Goal: Task Accomplishment & Management: Complete application form

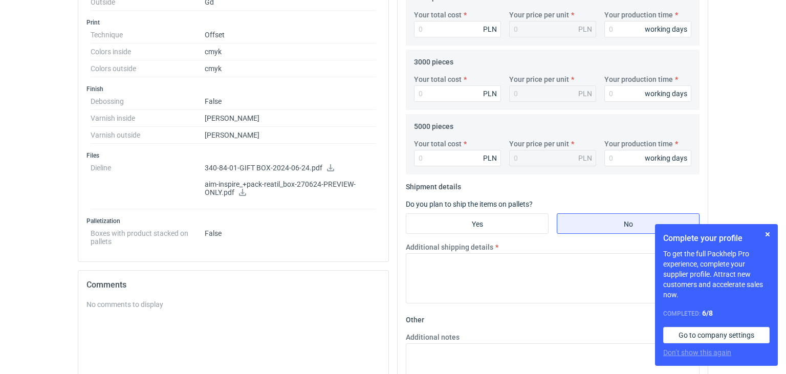
scroll to position [450, 0]
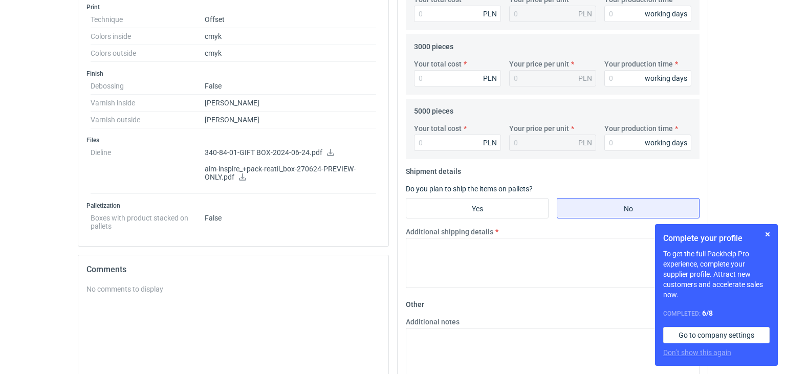
click at [327, 149] on icon at bounding box center [331, 152] width 8 height 7
click at [242, 175] on icon at bounding box center [242, 176] width 7 height 7
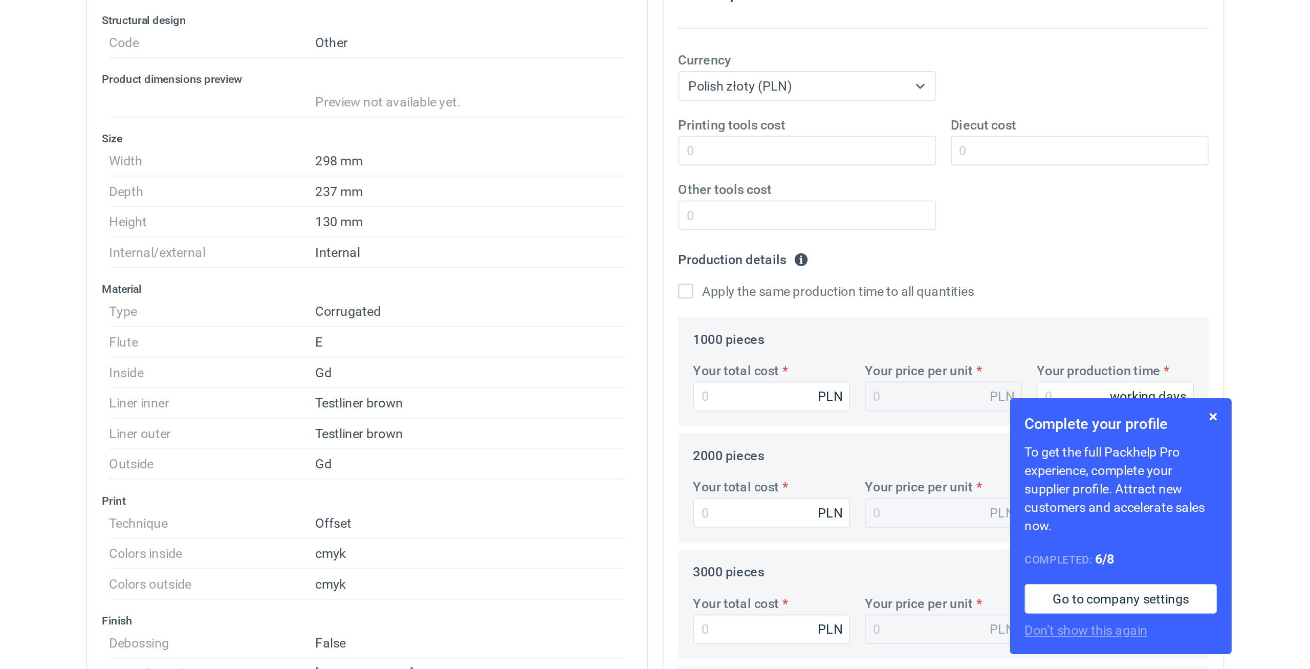
scroll to position [181, 0]
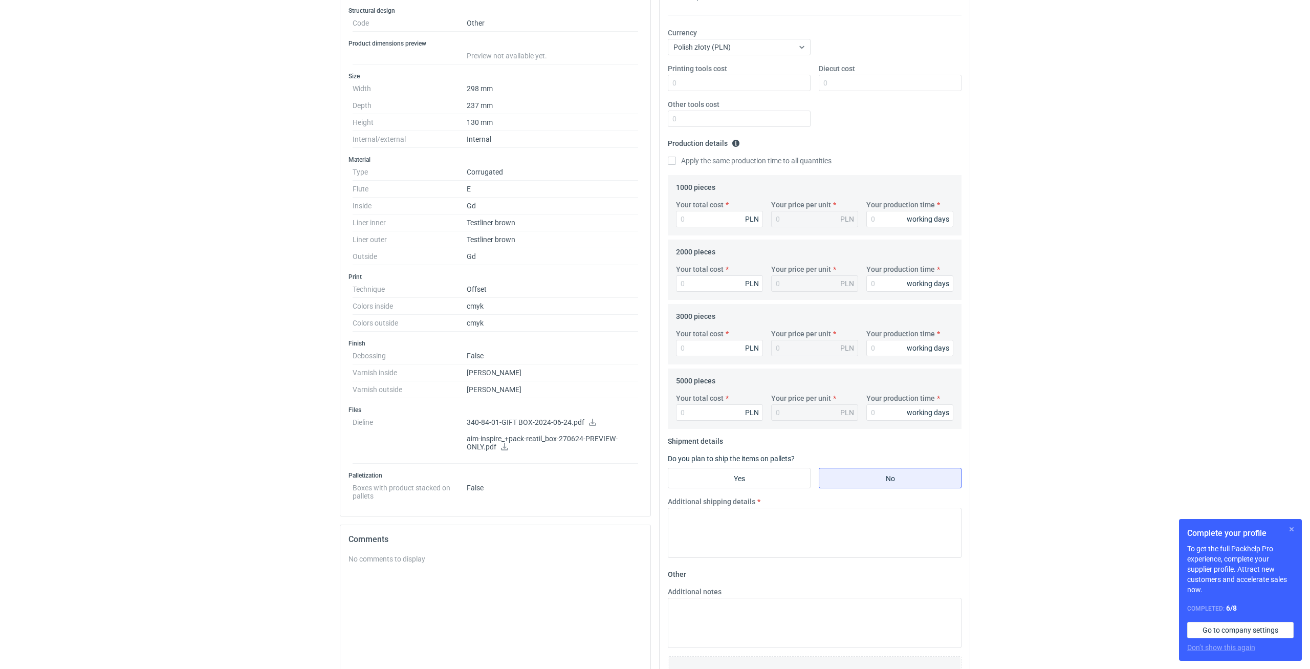
click at [786, 374] on button "button" at bounding box center [1292, 529] width 12 height 12
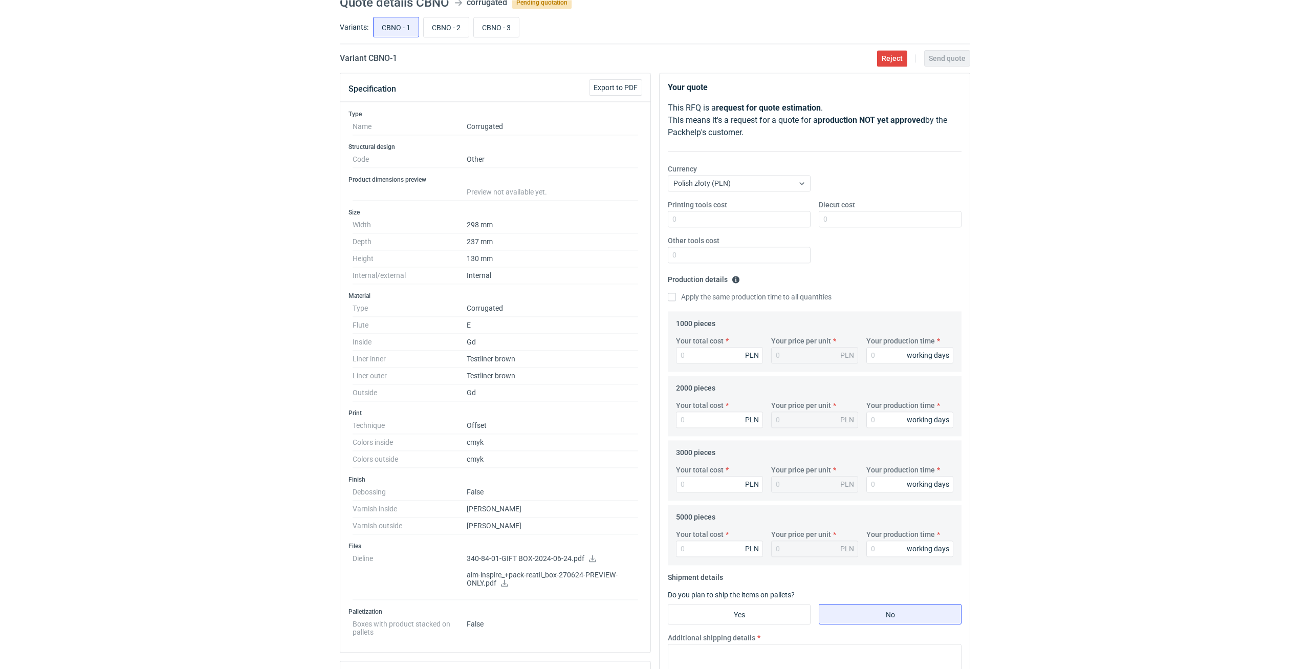
scroll to position [0, 0]
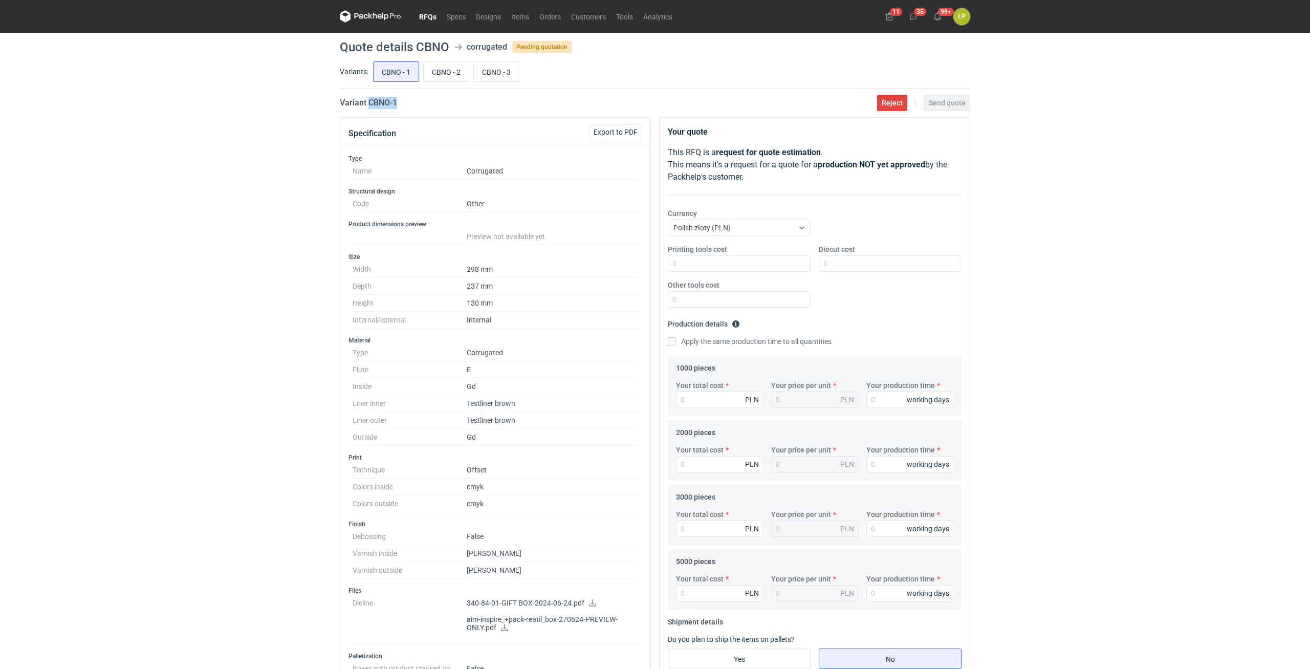
drag, startPoint x: 389, startPoint y: 104, endPoint x: 368, endPoint y: 104, distance: 20.5
click at [368, 104] on div "Variant CBNO - 1 Reject Send quote" at bounding box center [655, 103] width 630 height 12
click at [746, 272] on div "Printing tools cost Diecut cost Other tools cost" at bounding box center [815, 280] width 302 height 72
click at [745, 265] on input "Printing tools cost" at bounding box center [739, 263] width 143 height 16
type input "0"
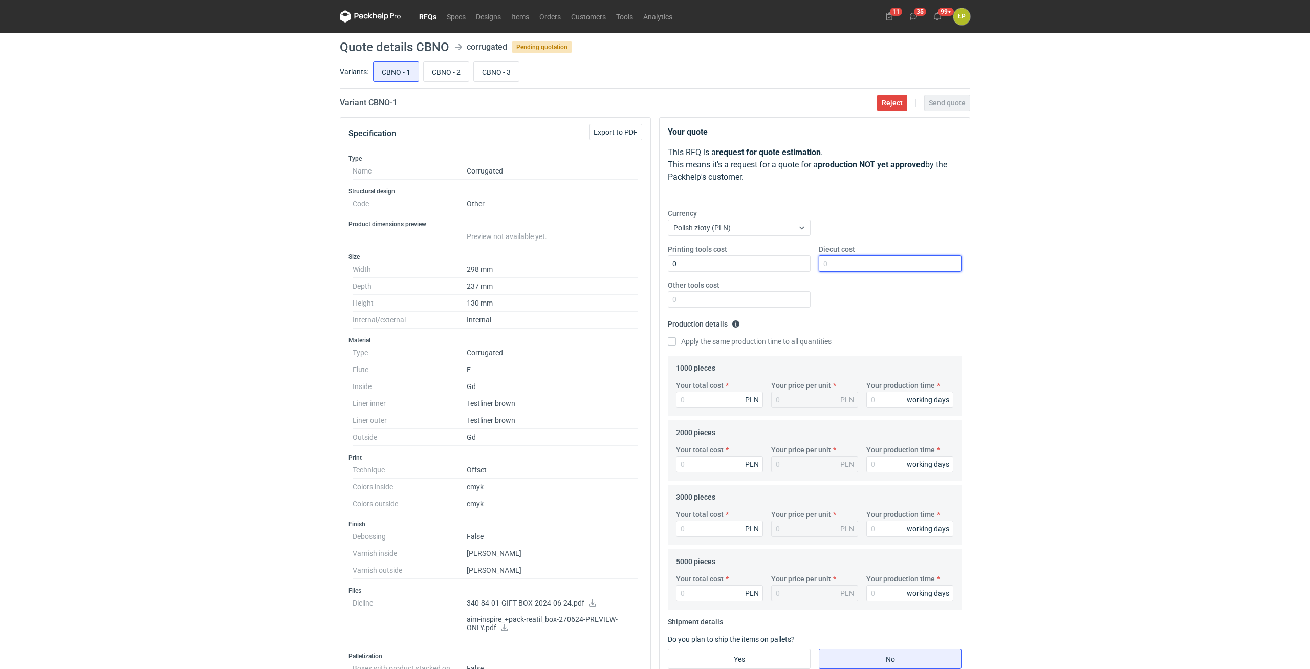
click at [786, 263] on input "Diecut cost" at bounding box center [890, 263] width 143 height 16
type input "2500"
click at [780, 296] on input "Other tools cost" at bounding box center [739, 299] width 143 height 16
type input "0"
click at [786, 374] on div "Your production time working days" at bounding box center [909, 394] width 95 height 28
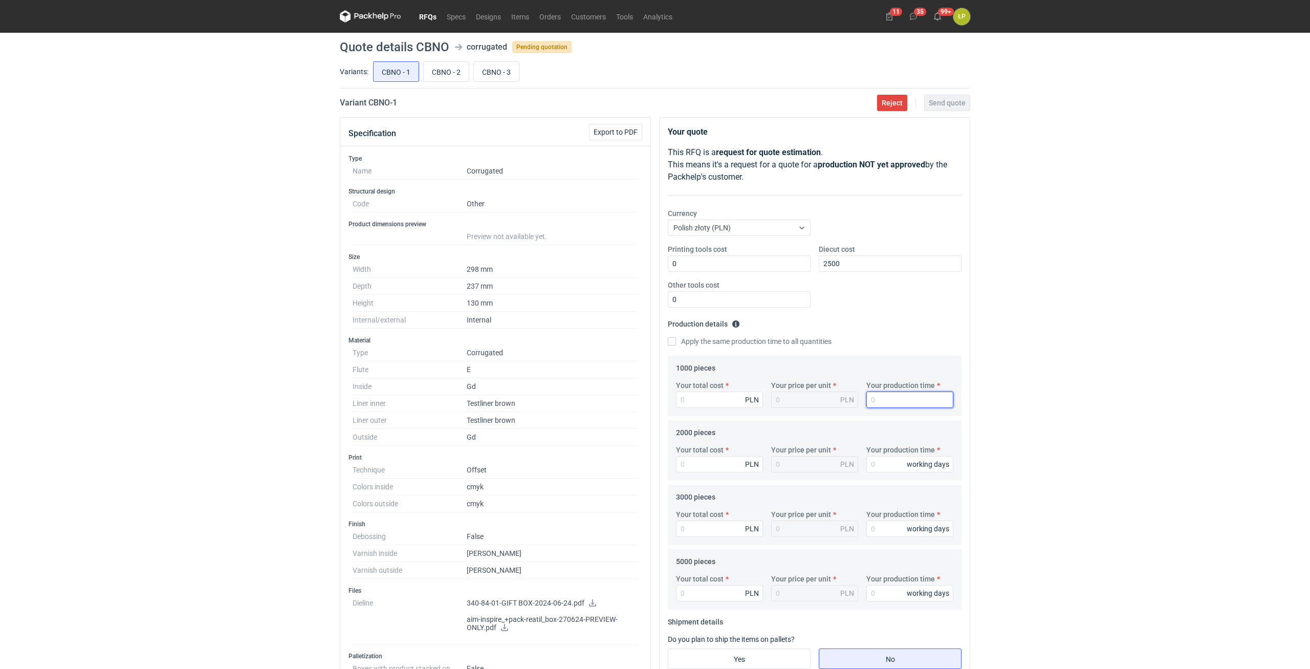
click at [786, 374] on input "Your production time" at bounding box center [909, 399] width 87 height 16
type input "15"
click at [726, 342] on label "Apply the same production time to all quantities" at bounding box center [750, 341] width 164 height 10
click at [676, 342] on input "Apply the same production time to all quantities" at bounding box center [672, 341] width 8 height 8
checkbox input "true"
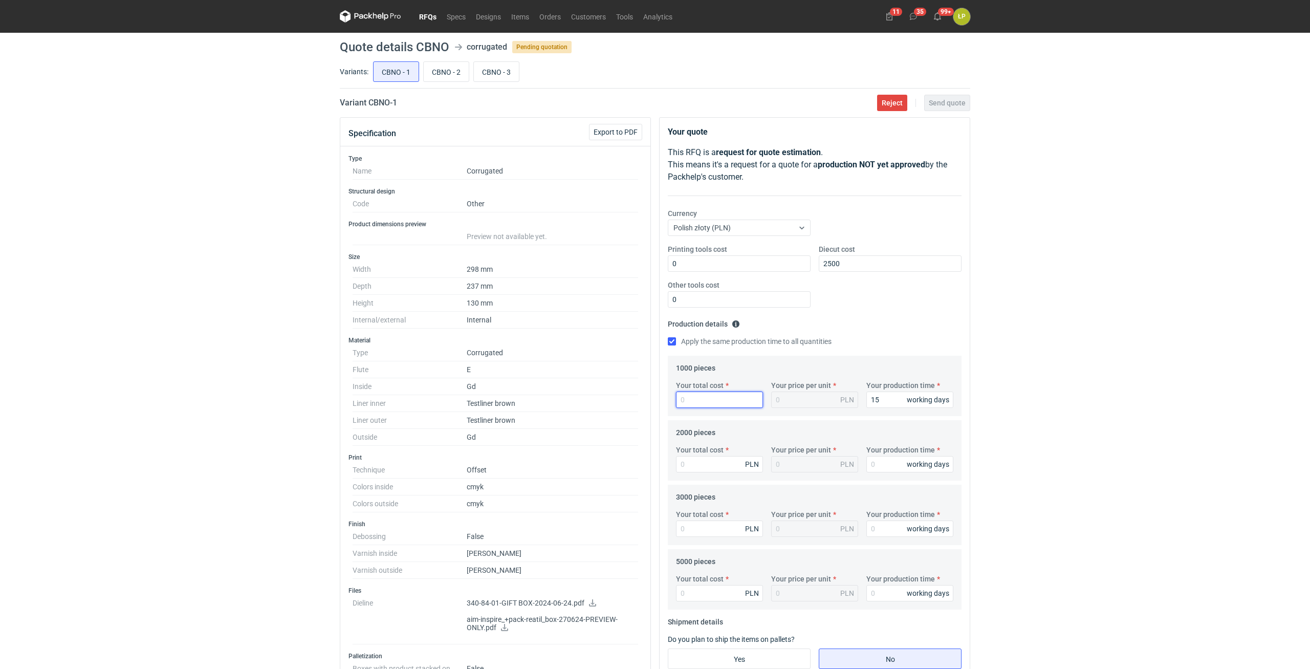
click at [721, 374] on input "Your total cost" at bounding box center [719, 399] width 87 height 16
type input "15"
type input "11160"
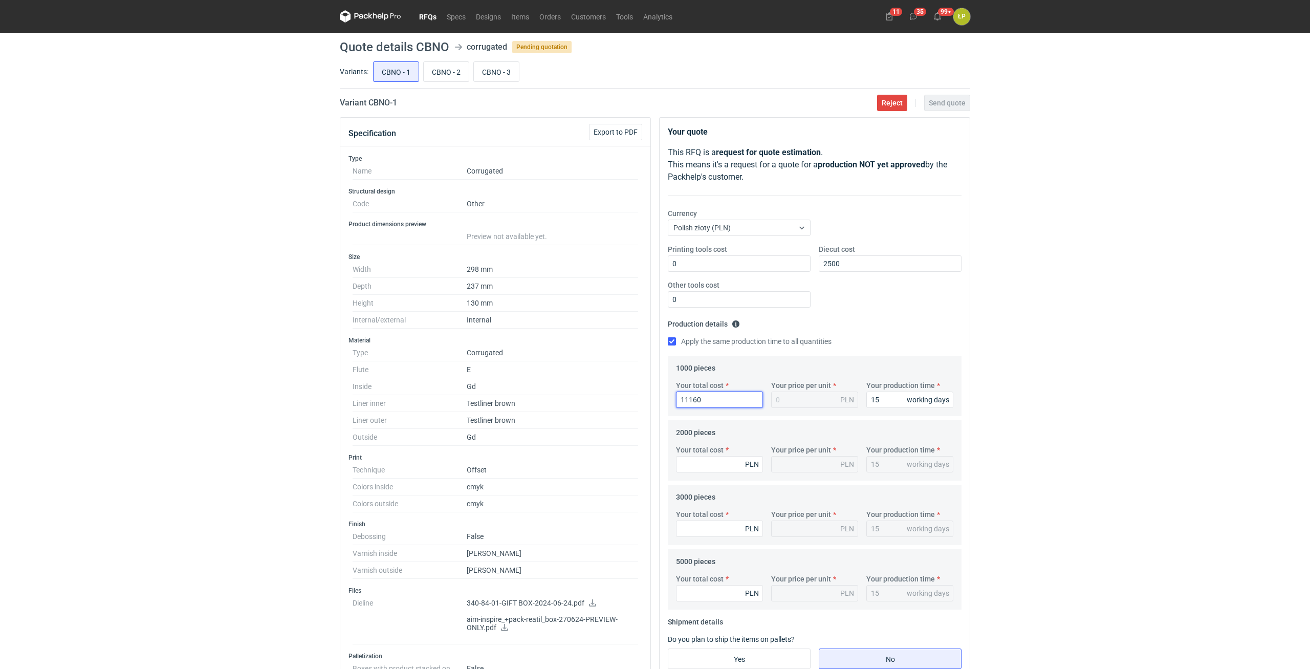
type input "11.16"
type input "11160"
click at [705, 374] on input "Your total cost" at bounding box center [719, 464] width 87 height 16
type input "17240"
type input "8.62"
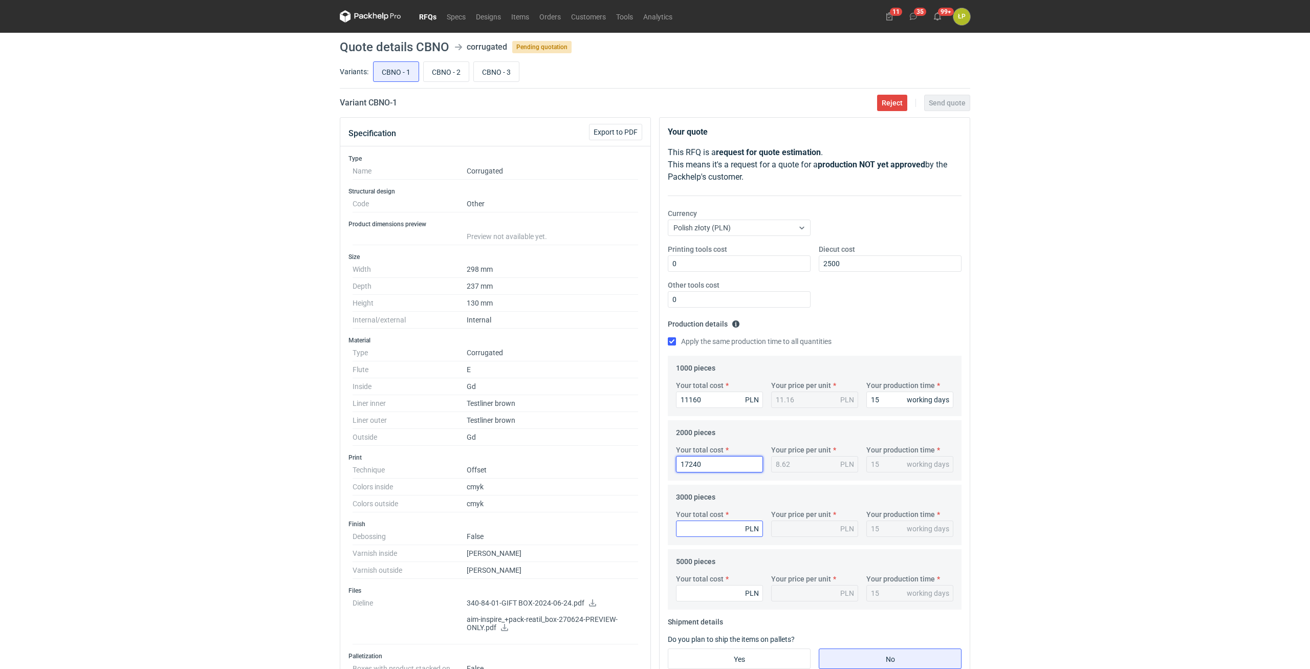
type input "17240"
click at [704, 374] on input "Your total cost" at bounding box center [719, 528] width 87 height 16
type input "24090"
type input "8.03"
type input "24090"
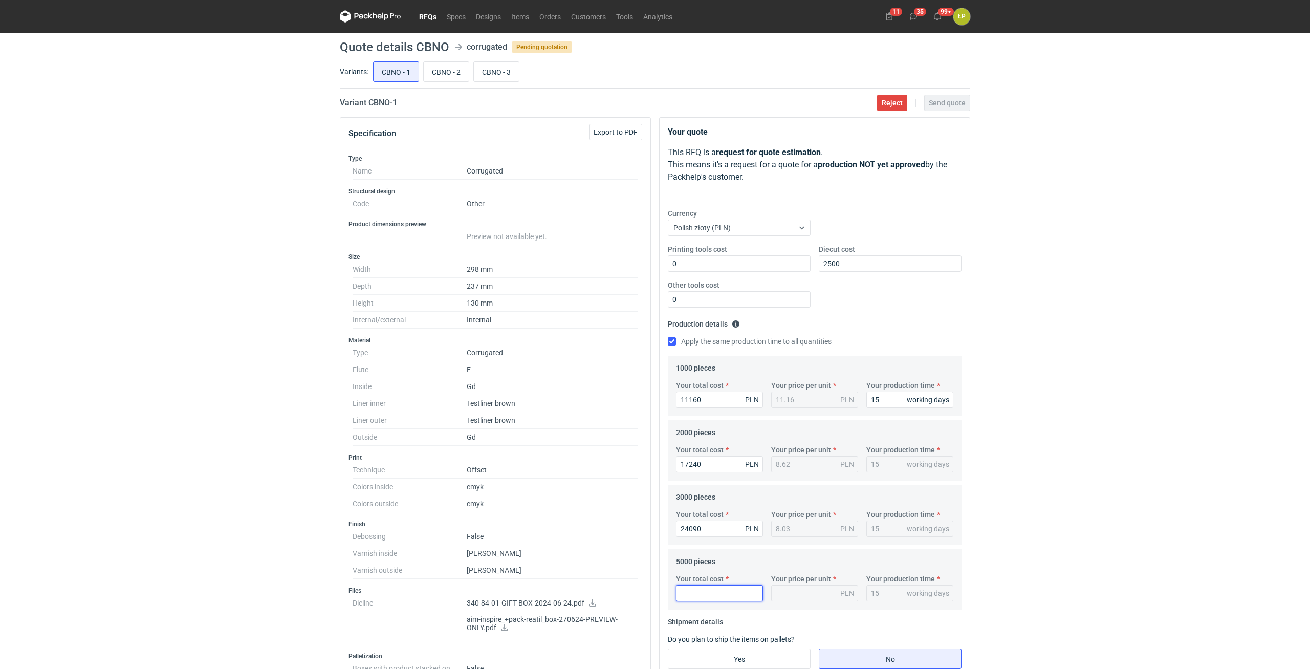
click at [719, 374] on input "Your total cost" at bounding box center [719, 593] width 87 height 16
type input "37150"
type input "7.43"
type input "37150"
click at [786, 374] on div "RFQs Specs Designs Items Orders Customers Tools Analytics 11 35 99+ ŁP Łukasz P…" at bounding box center [655, 334] width 1310 height 669
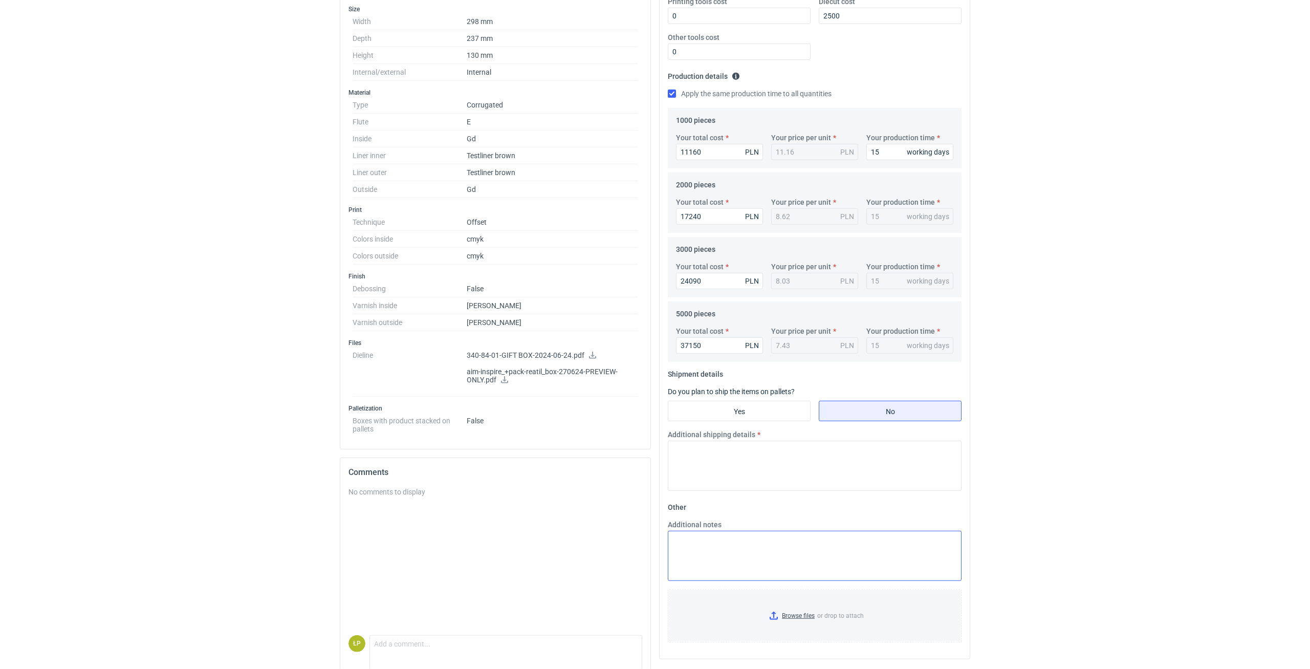
scroll to position [261, 0]
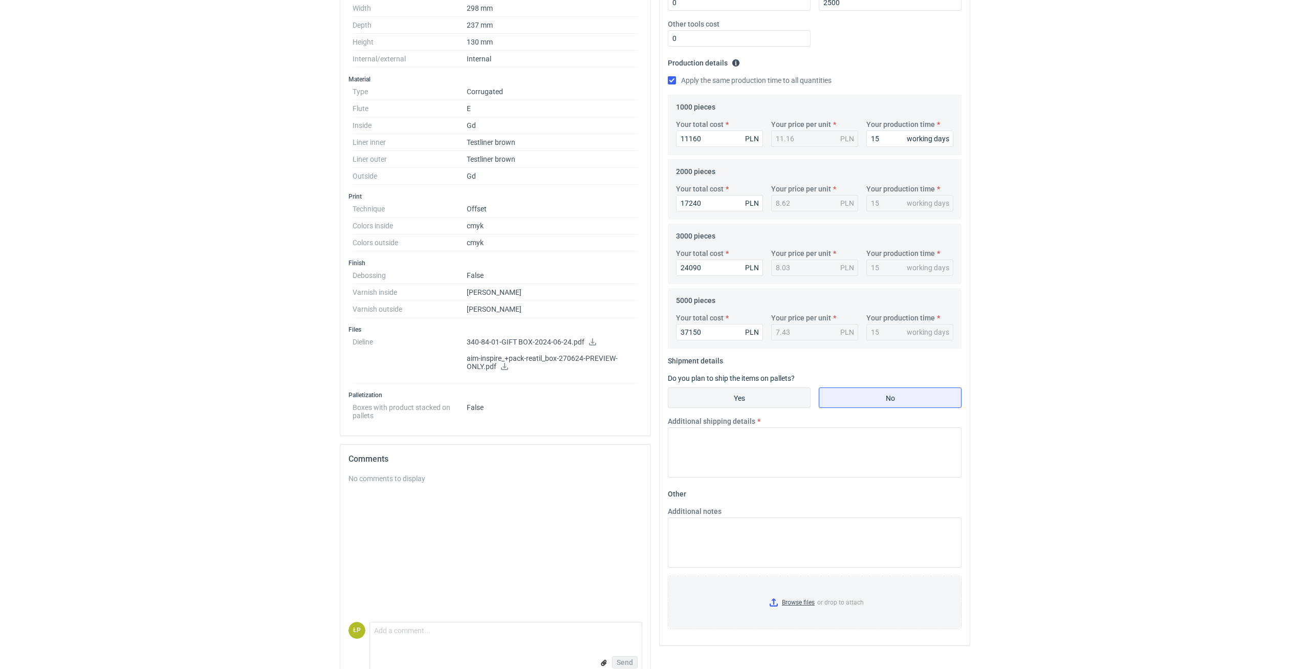
click at [775, 374] on input "Yes" at bounding box center [739, 397] width 142 height 19
radio input "true"
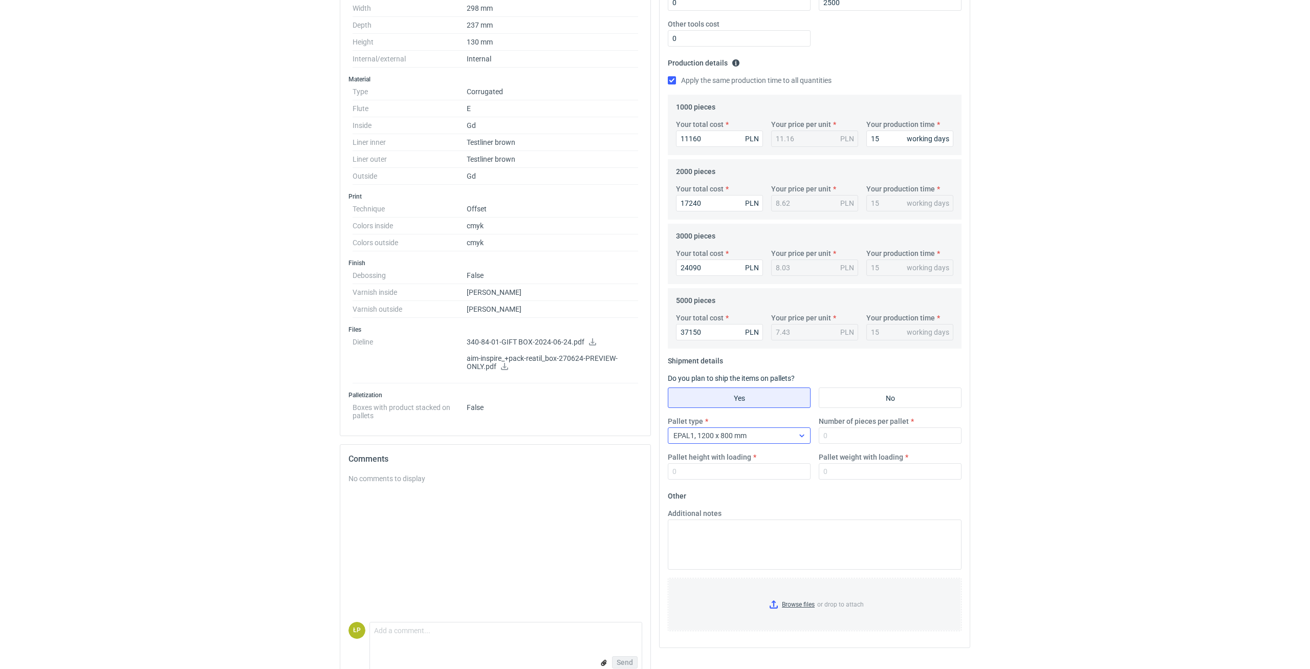
click at [773, 374] on div "EPAL1, 1200 x 800 mm" at bounding box center [730, 435] width 125 height 14
click at [762, 374] on div "EPAL2, 1200 x 1000 mm" at bounding box center [739, 476] width 126 height 10
click at [786, 374] on input "Number of pieces per pallet" at bounding box center [890, 435] width 143 height 16
type input "800"
click at [786, 374] on input "Pallet height with loading" at bounding box center [739, 471] width 143 height 16
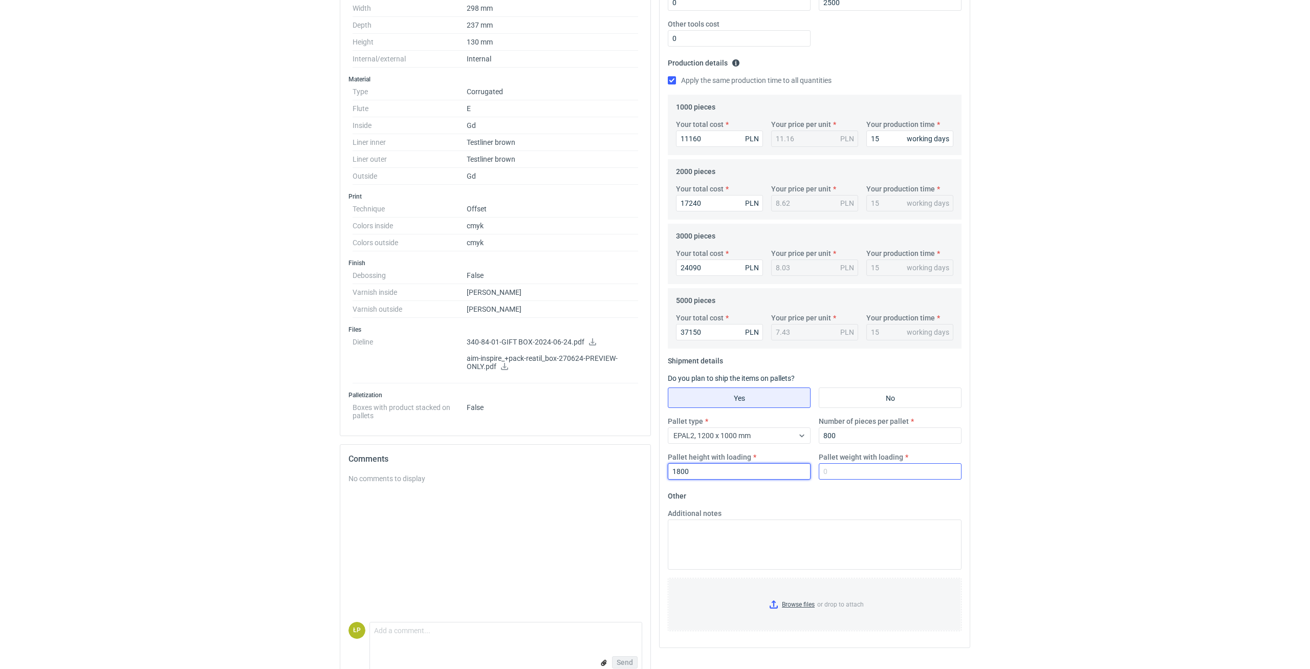
type input "1800"
click at [786, 374] on input "Pallet weight with loading" at bounding box center [890, 471] width 143 height 16
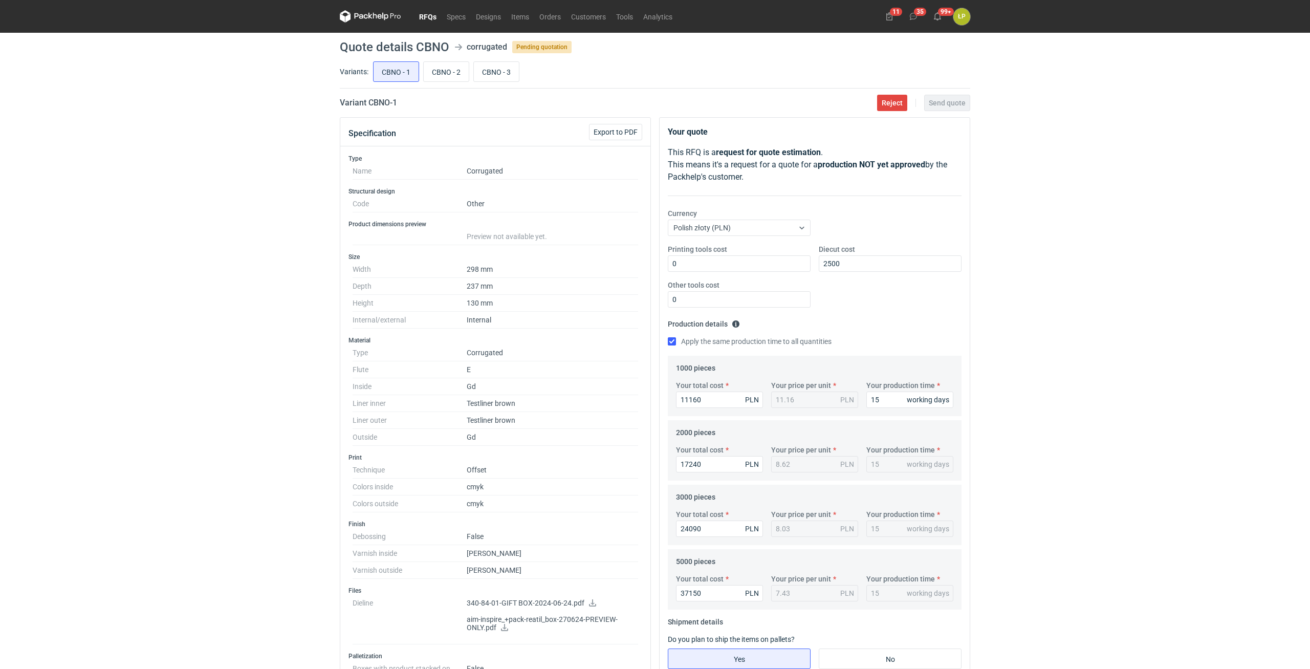
scroll to position [281, 0]
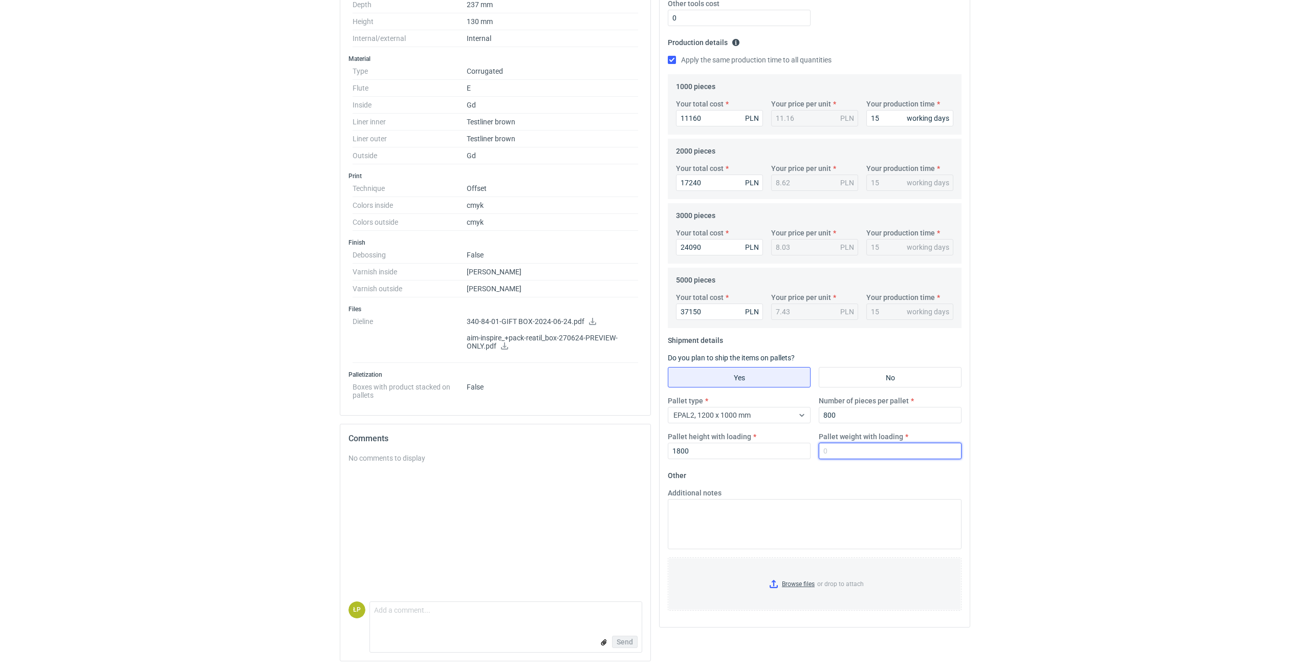
click at [786, 374] on input "Pallet weight with loading" at bounding box center [890, 451] width 143 height 16
type input "2"
type input "810"
click at [786, 374] on html "RFQs Specs Designs Items Orders Customers Tools Analytics 11 35 99+ ŁP Łukasz P…" at bounding box center [655, 53] width 1310 height 669
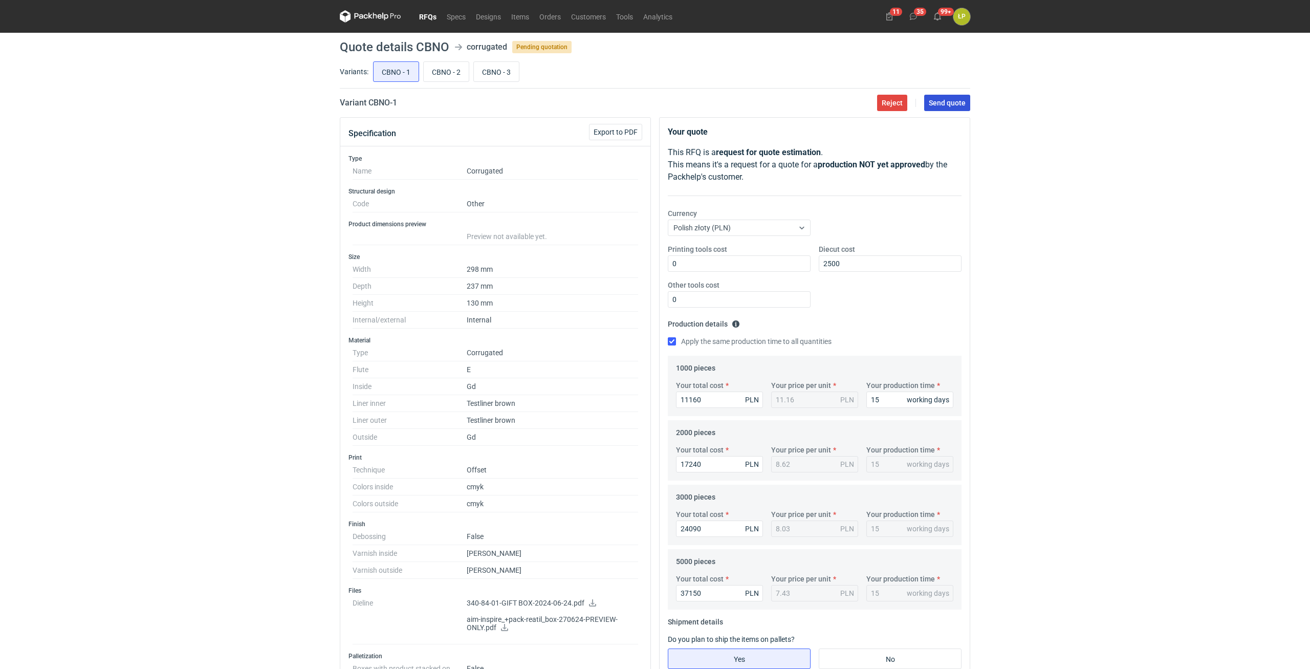
click at [786, 101] on span "Send quote" at bounding box center [947, 102] width 37 height 7
click at [440, 72] on input "CBNO - 2" at bounding box center [446, 71] width 45 height 19
radio input "true"
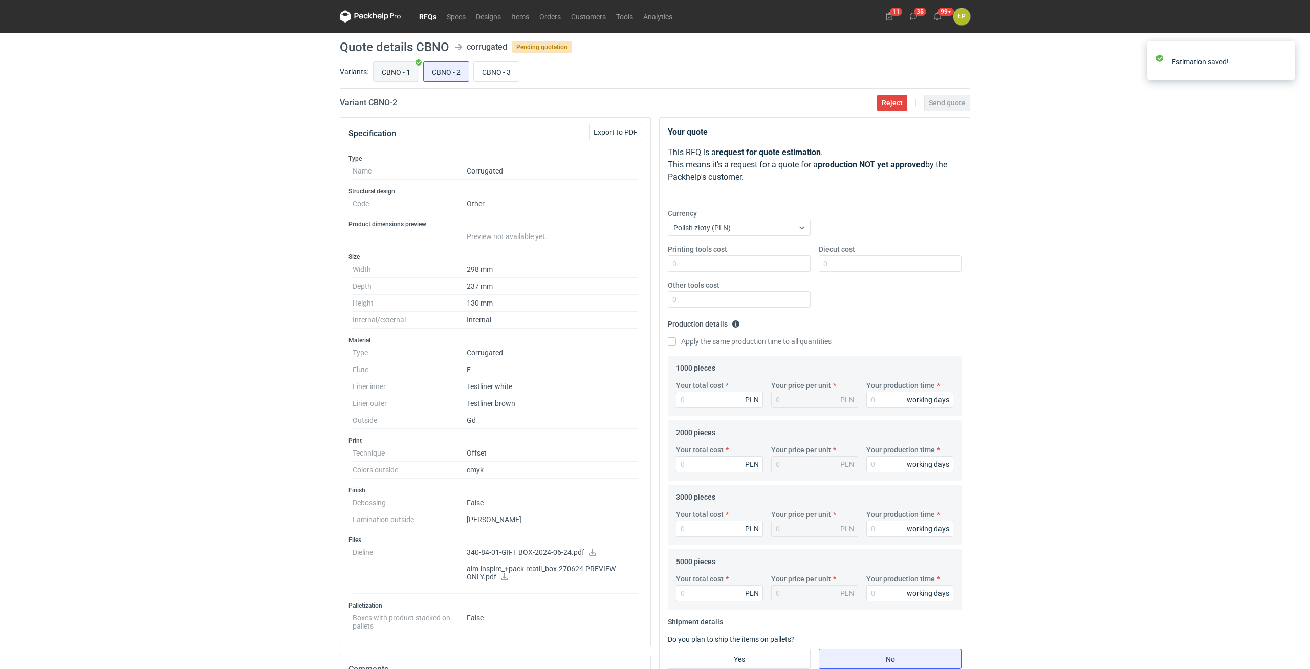
click at [401, 73] on input "CBNO - 1" at bounding box center [396, 71] width 45 height 19
radio input "true"
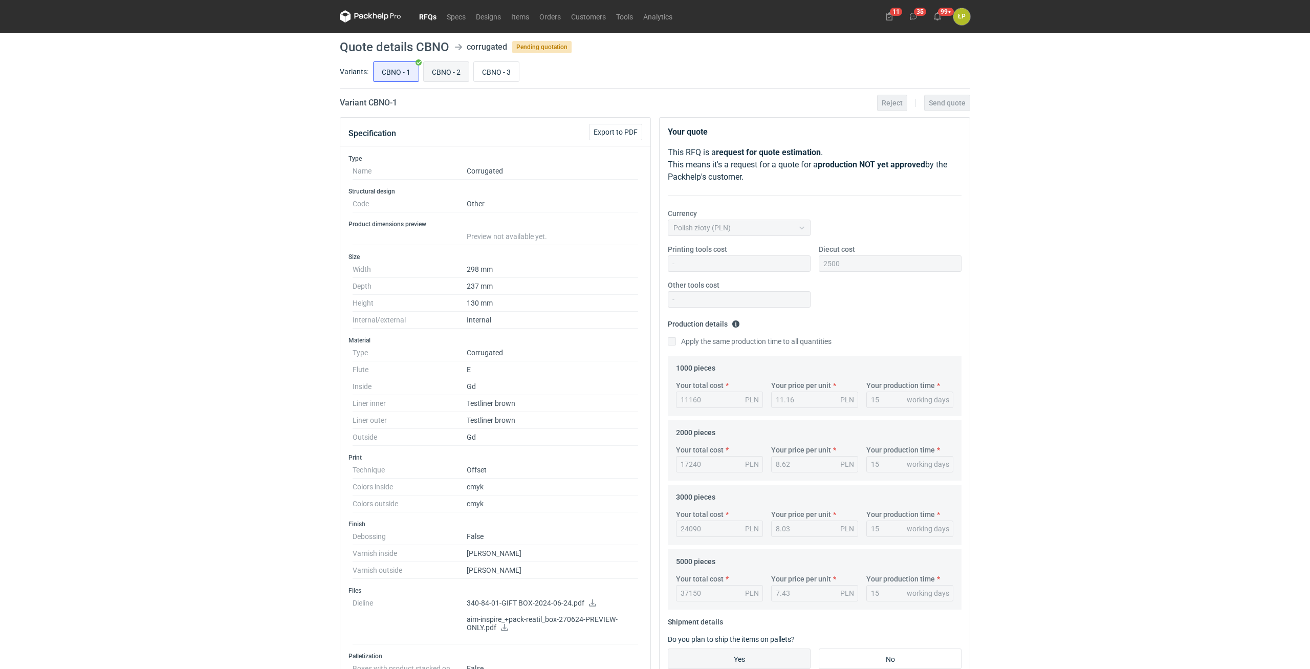
click at [444, 71] on input "CBNO - 2" at bounding box center [446, 71] width 45 height 19
radio input "true"
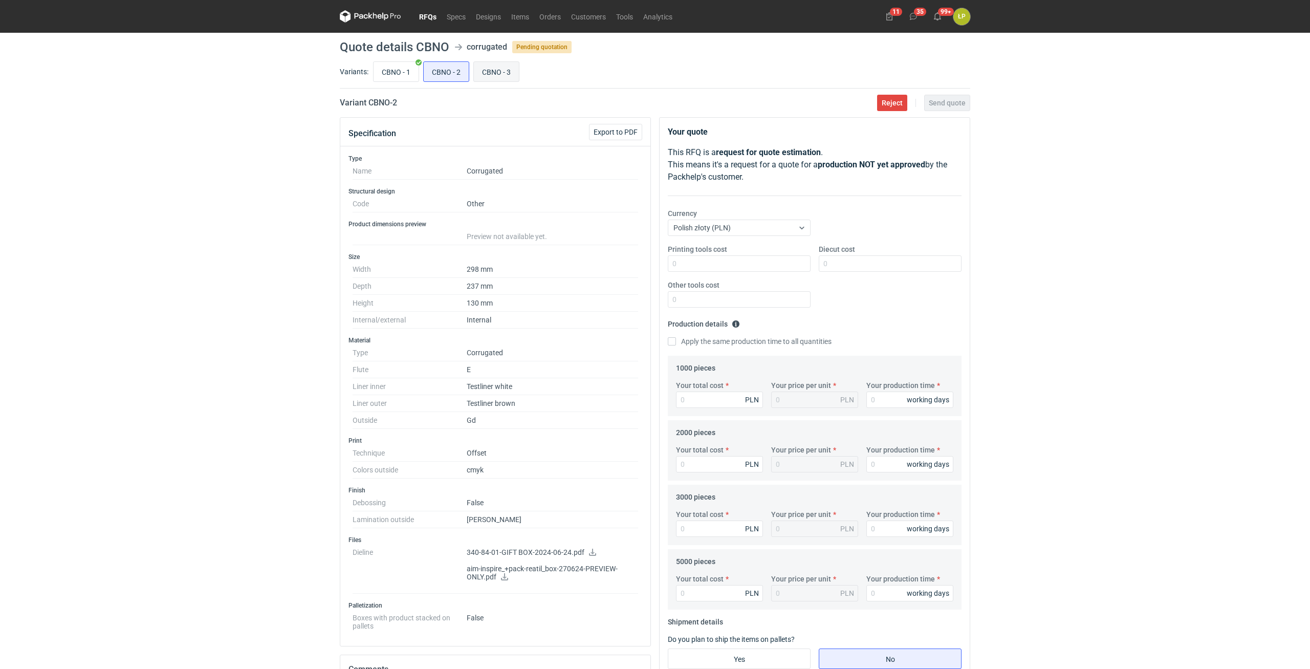
click at [489, 69] on input "CBNO - 3" at bounding box center [496, 71] width 45 height 19
radio input "true"
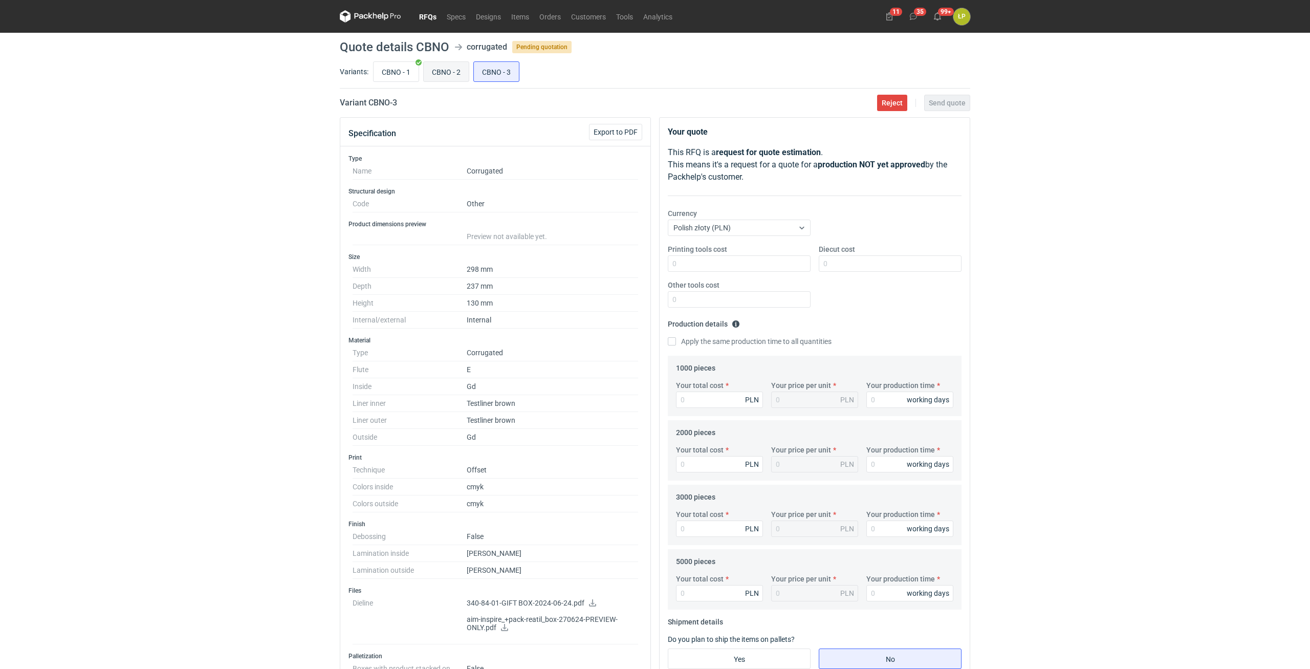
click at [439, 70] on input "CBNO - 2" at bounding box center [446, 71] width 45 height 19
radio input "true"
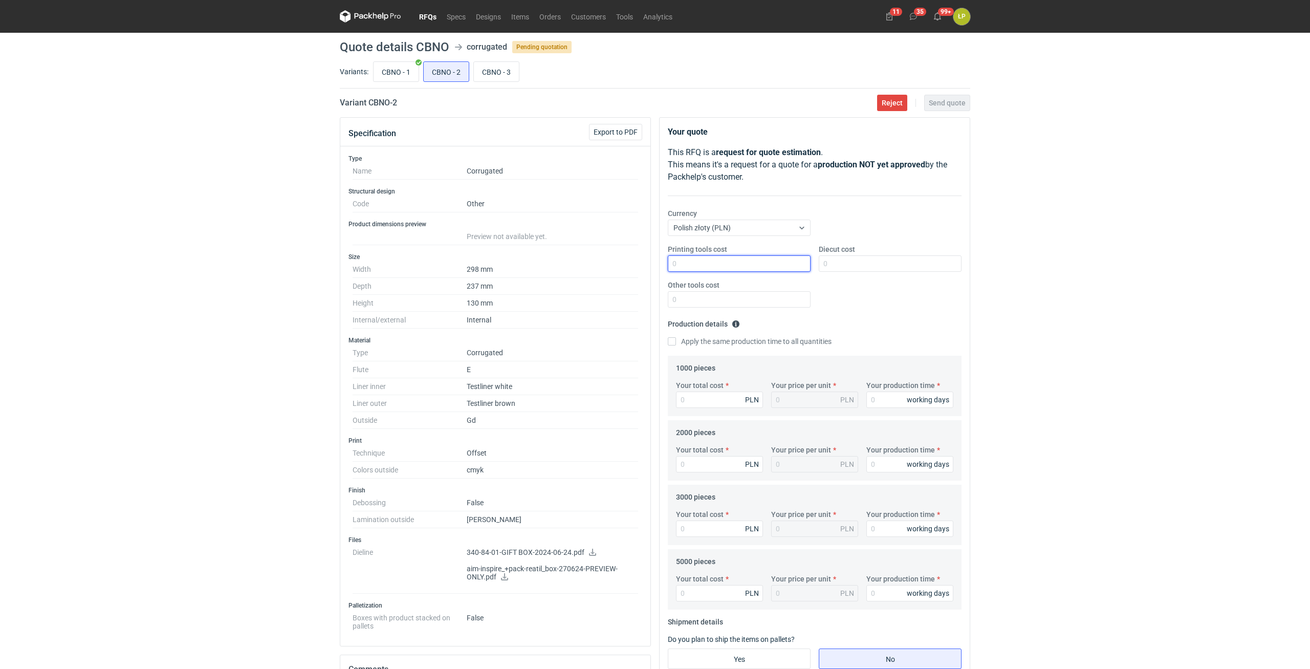
click at [722, 264] on input "Printing tools cost" at bounding box center [739, 263] width 143 height 16
type input "0"
click at [786, 263] on input "Diecut cost" at bounding box center [890, 263] width 143 height 16
type input "2500"
click at [772, 299] on input "Other tools cost" at bounding box center [739, 299] width 143 height 16
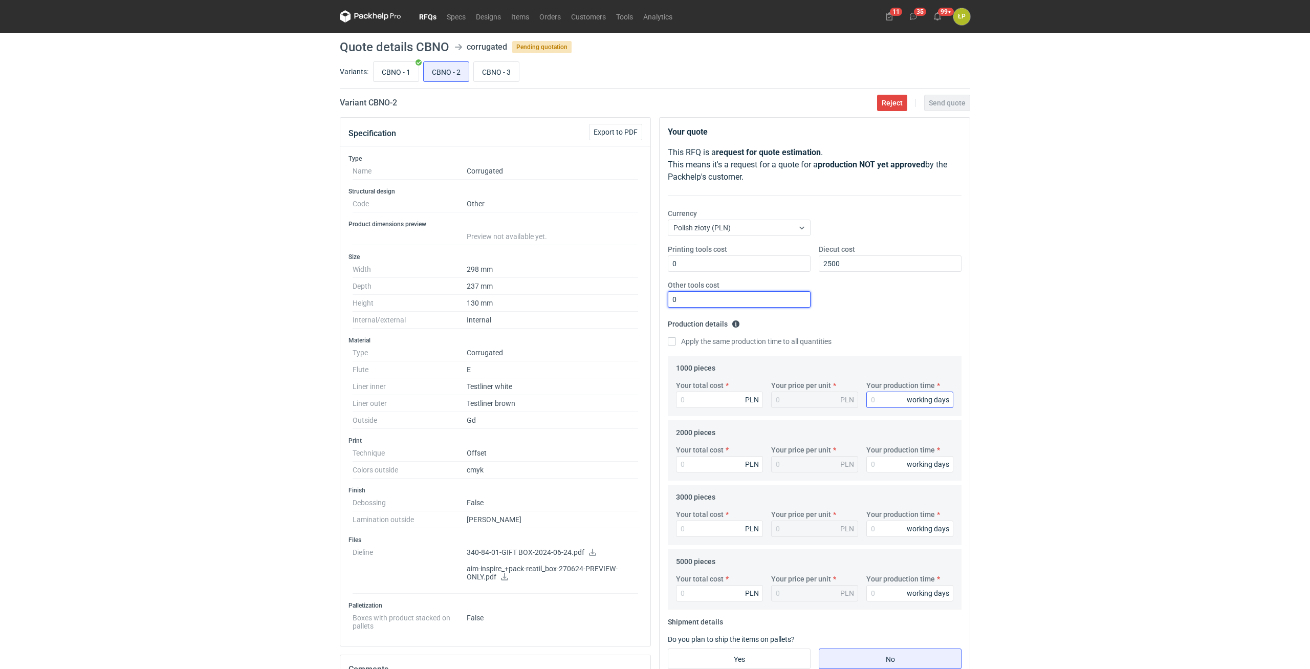
type input "0"
click at [786, 374] on input "Your production time" at bounding box center [909, 399] width 87 height 16
type input "15"
click at [715, 344] on label "Apply the same production time to all quantities" at bounding box center [750, 341] width 164 height 10
click at [676, 344] on input "Apply the same production time to all quantities" at bounding box center [672, 341] width 8 height 8
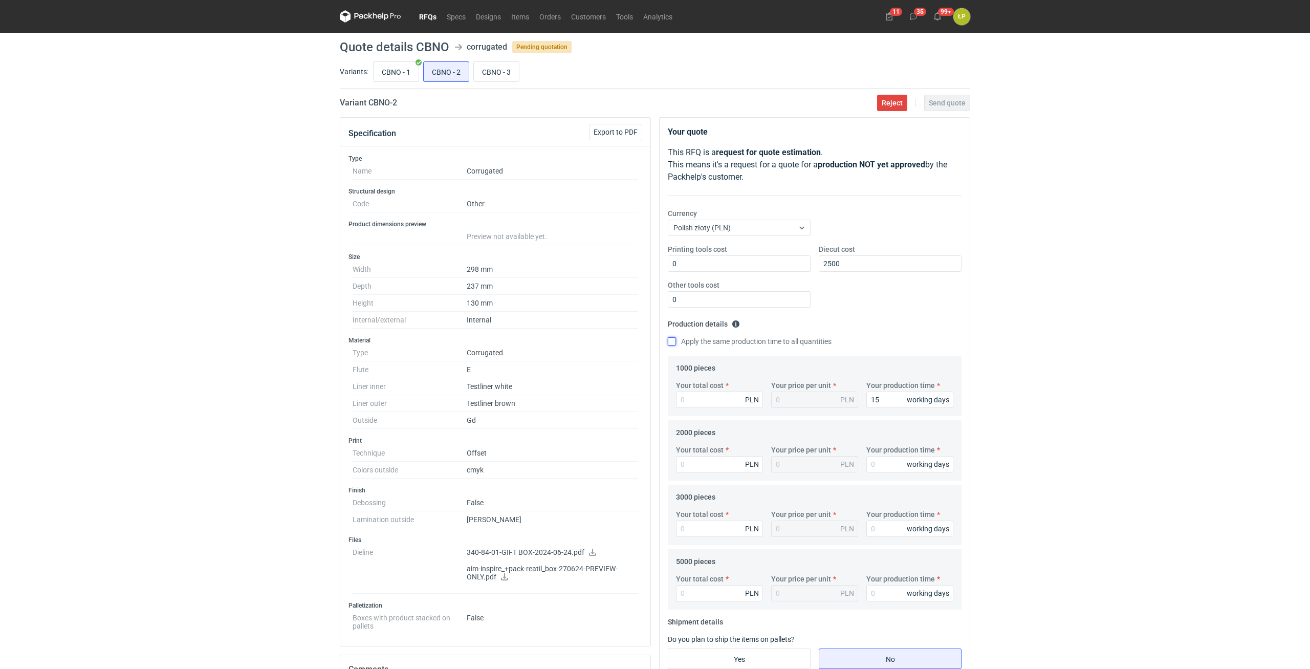
checkbox input "true"
click at [715, 374] on input "Your total cost" at bounding box center [719, 399] width 87 height 16
type input "15"
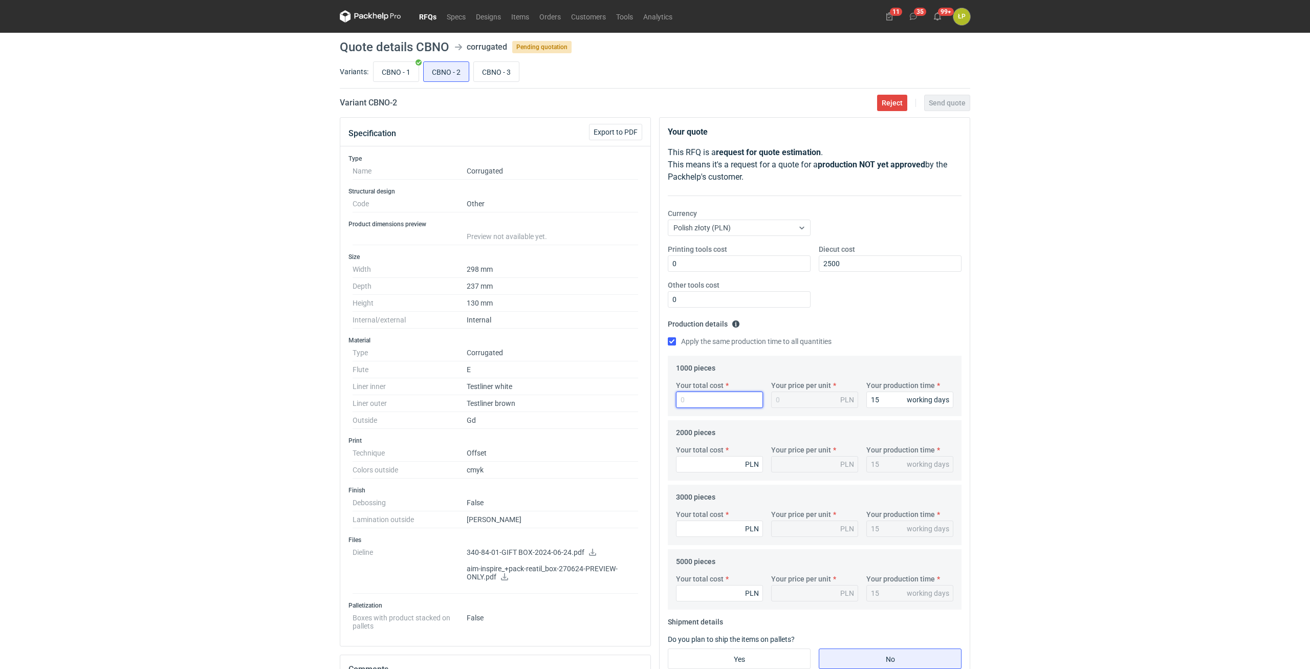
click at [727, 374] on input "Your total cost" at bounding box center [719, 399] width 87 height 16
type input "10240"
type input "10.24"
click at [702, 374] on input "Your total cost" at bounding box center [719, 464] width 87 height 16
type input "17200"
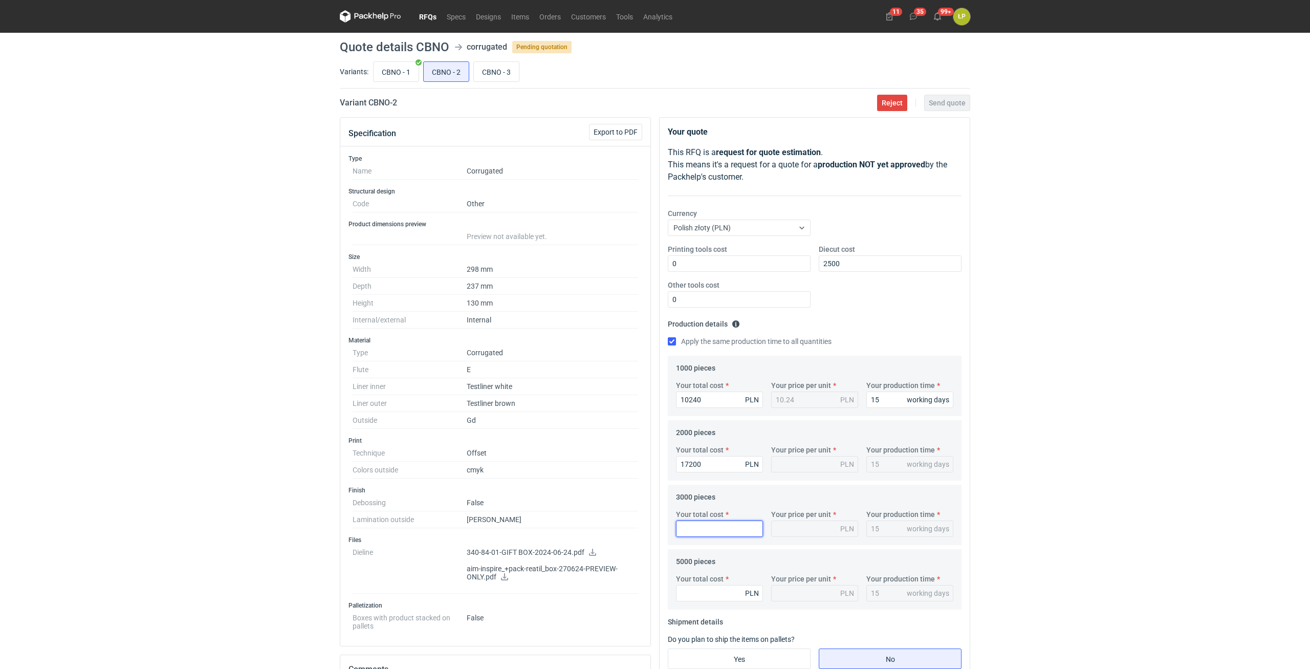
type input "8.6"
click at [697, 374] on input "Your total cost" at bounding box center [719, 528] width 87 height 16
type input "24"
type input "0.01"
type input "246"
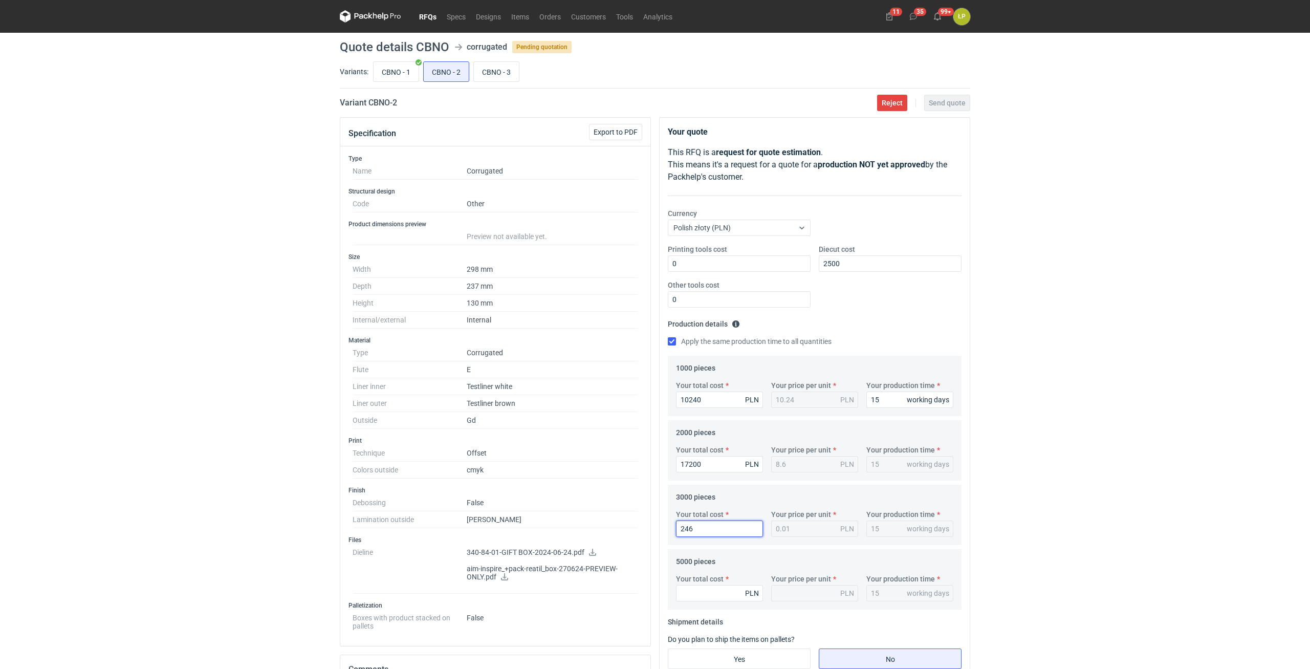
type input "0.08"
type input "24690"
type input "8.23"
type input "24690"
click at [704, 374] on input "Your total cost" at bounding box center [719, 593] width 87 height 16
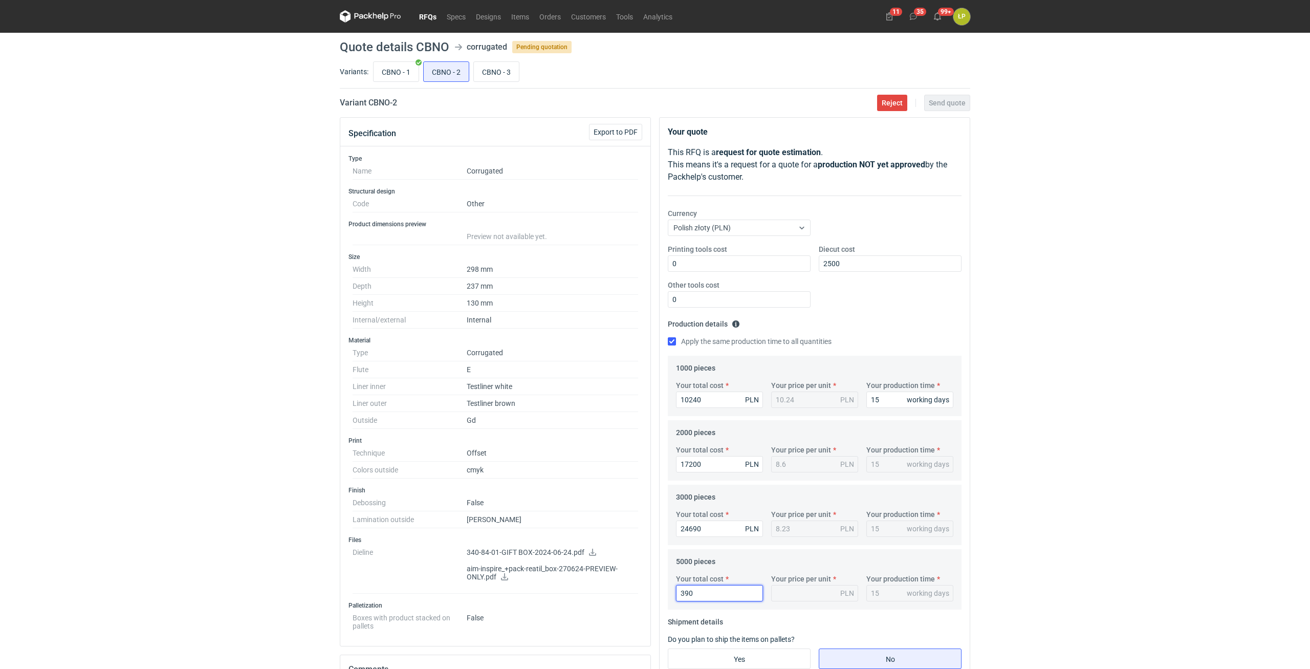
type input "3900"
type input "0.78"
type input "39000"
type input "7.8"
click at [786, 374] on div "RFQs Specs Designs Items Orders Customers Tools Analytics 11 35 99+ ŁP Łukasz P…" at bounding box center [655, 334] width 1310 height 669
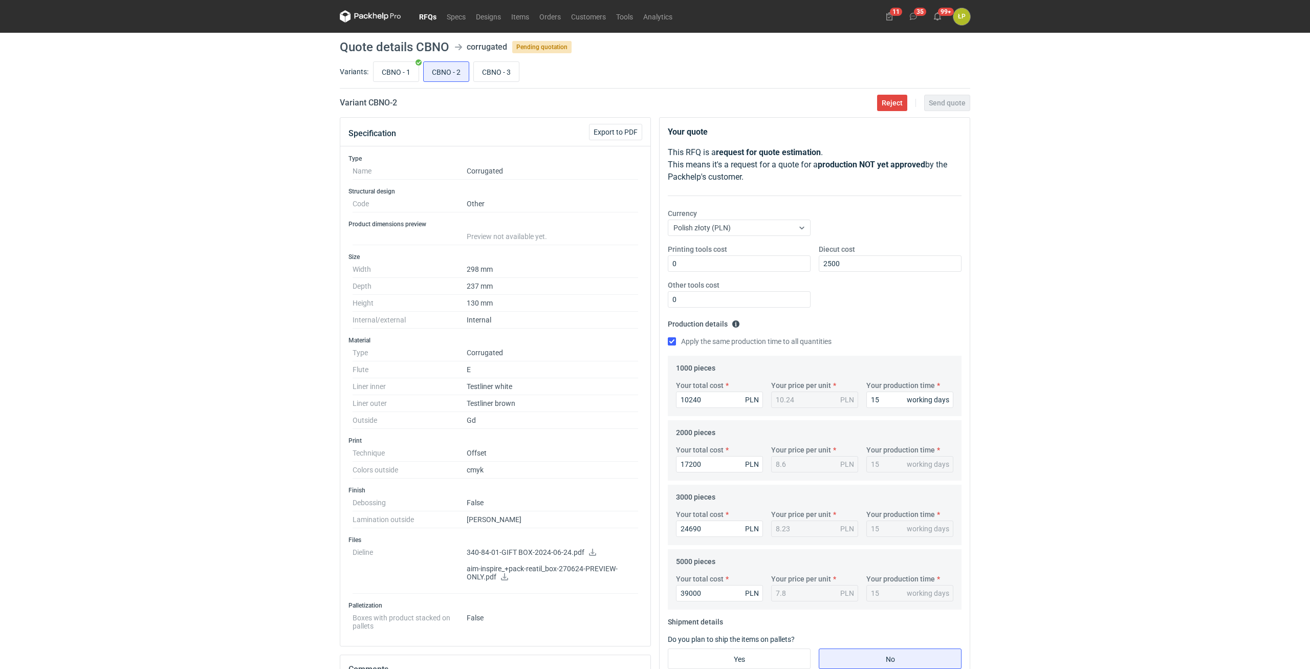
scroll to position [247, 0]
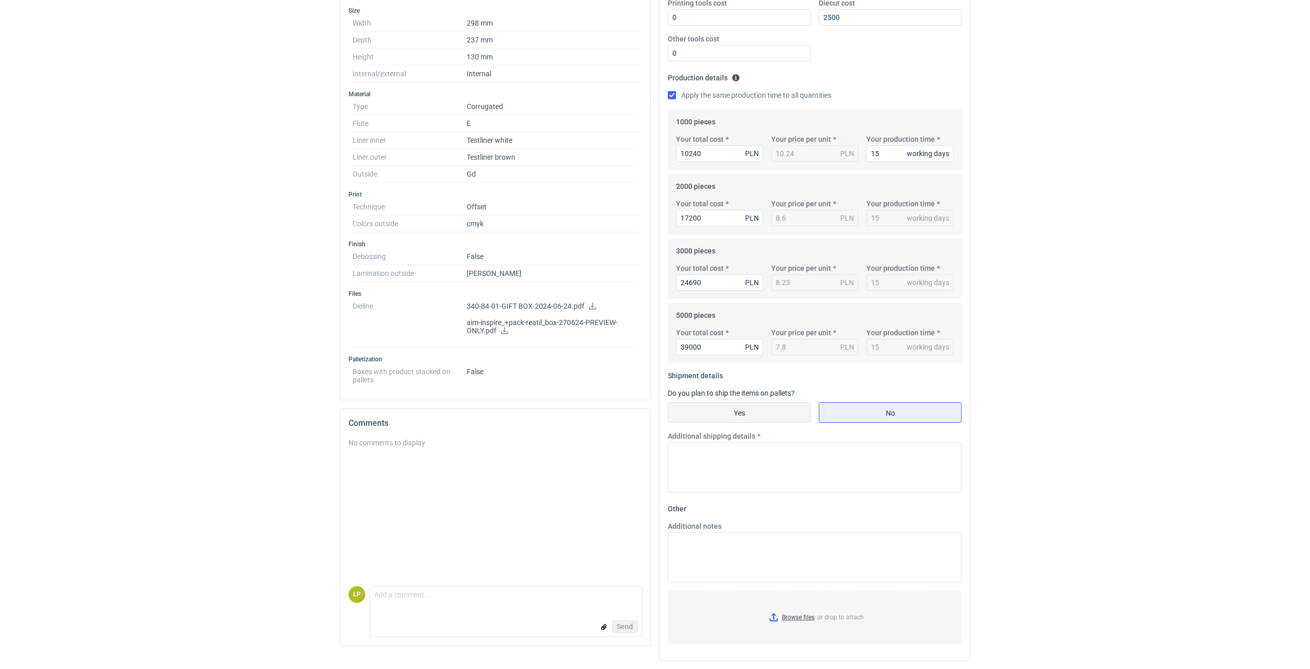
click at [786, 374] on input "Yes" at bounding box center [739, 412] width 142 height 19
radio input "true"
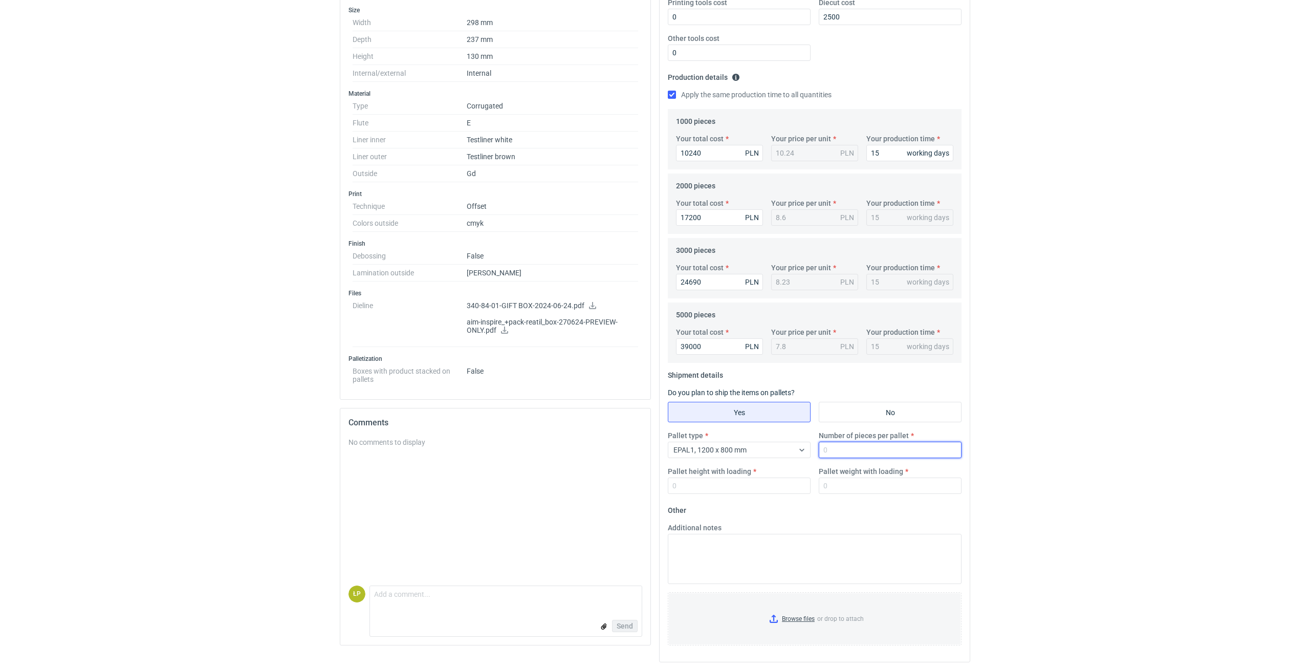
click at [786, 374] on input "Number of pieces per pallet" at bounding box center [890, 450] width 143 height 16
click at [786, 374] on div "EPAL1, 1200 x 800 mm" at bounding box center [730, 450] width 125 height 14
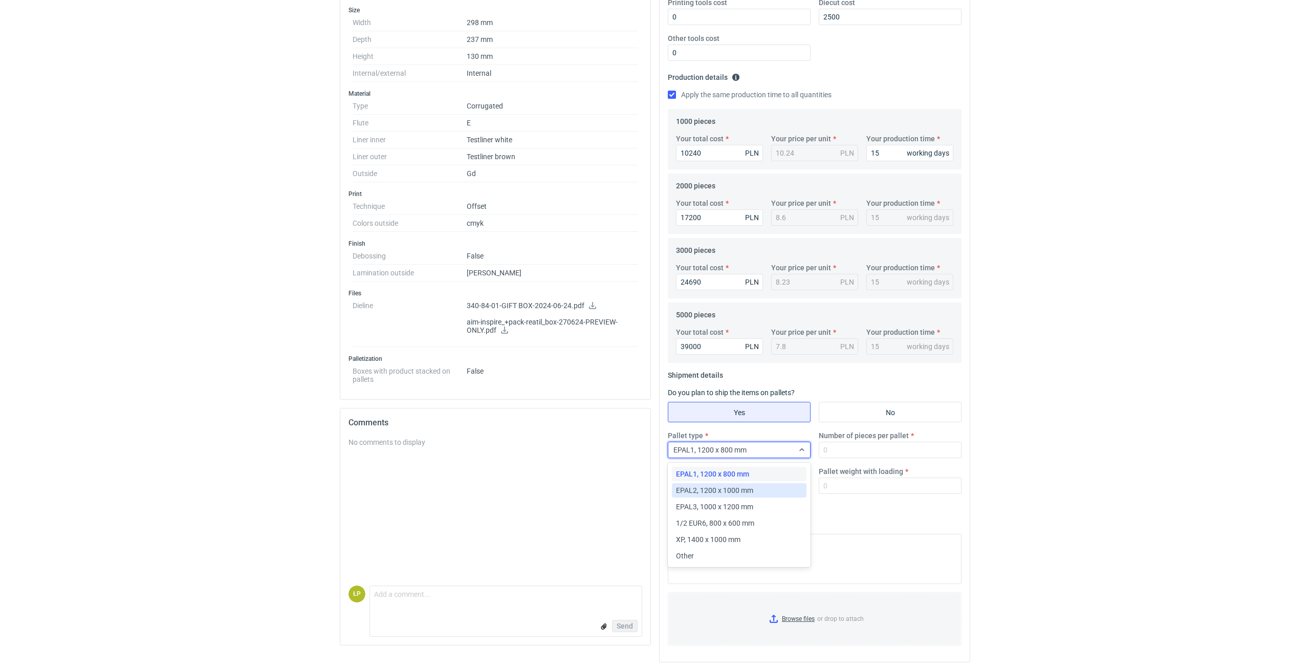
click at [781, 374] on div "EPAL2, 1200 x 1000 mm" at bounding box center [739, 490] width 126 height 10
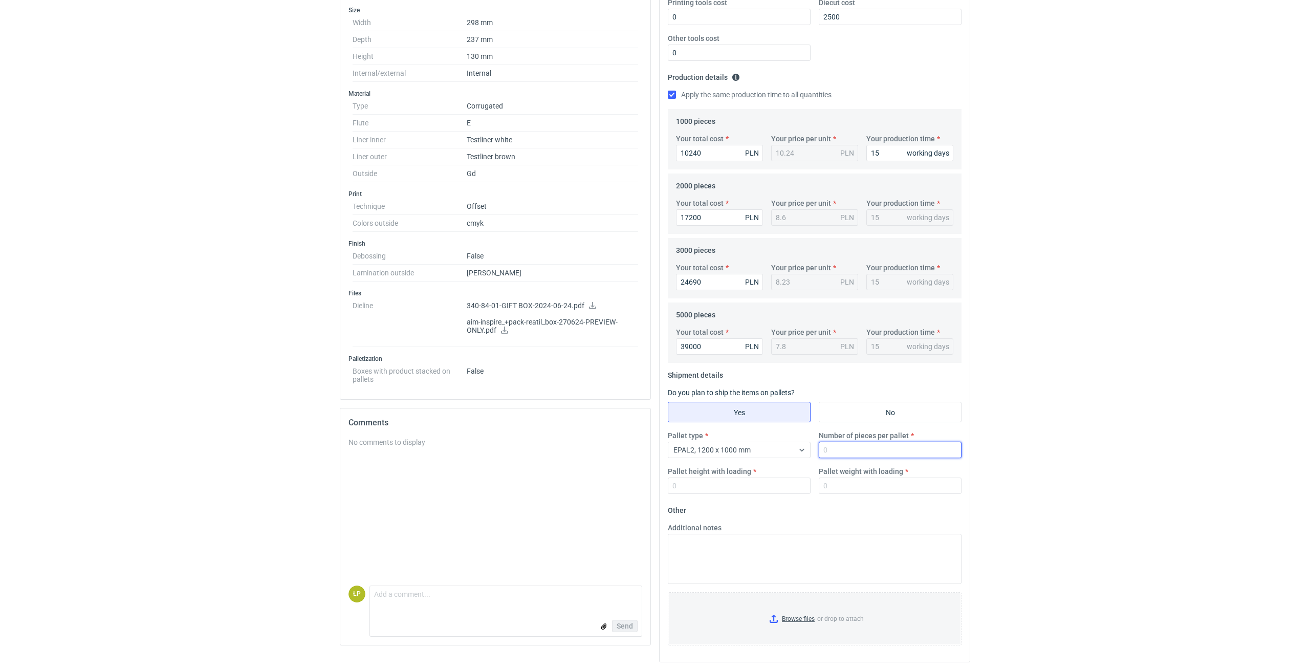
click at [786, 374] on input "Number of pieces per pallet" at bounding box center [890, 450] width 143 height 16
type input "800"
click at [786, 374] on input "Pallet height with loading" at bounding box center [739, 485] width 143 height 16
type input "1800"
click at [786, 374] on input "Pallet weight with loading" at bounding box center [890, 485] width 143 height 16
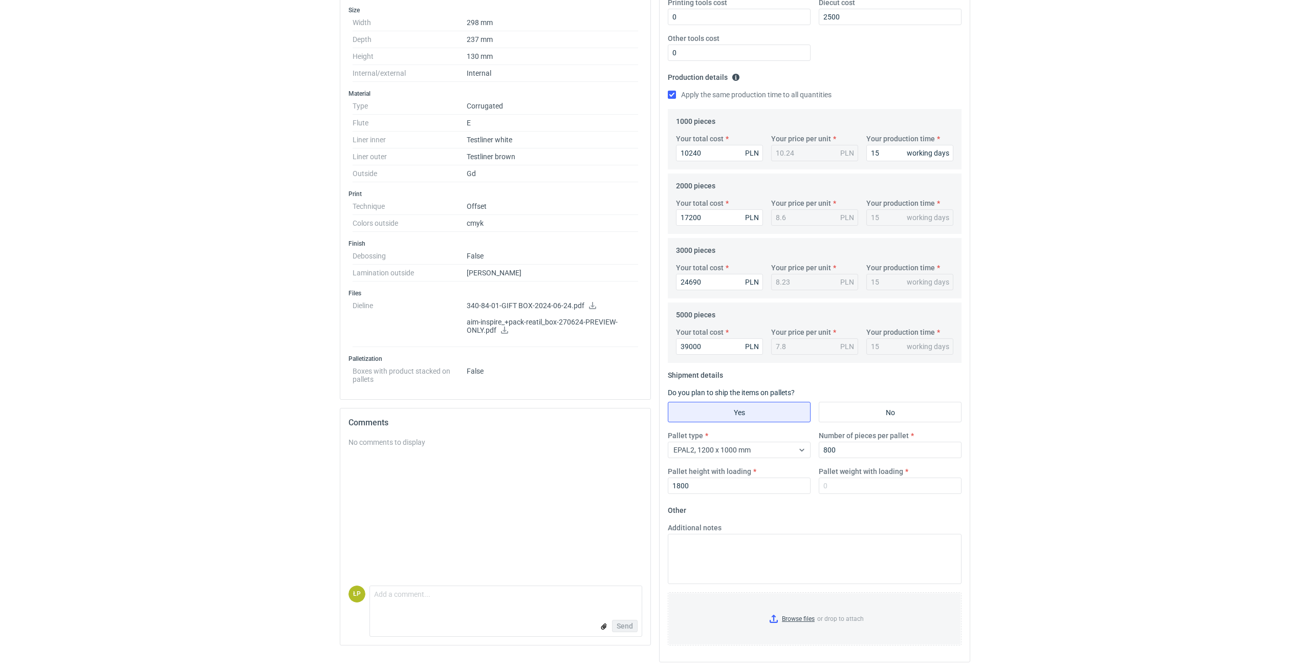
click at [786, 374] on html "RFQs Specs Designs Items Orders Customers Tools Analytics 11 35 99+ ŁP Łukasz P…" at bounding box center [655, 87] width 1310 height 669
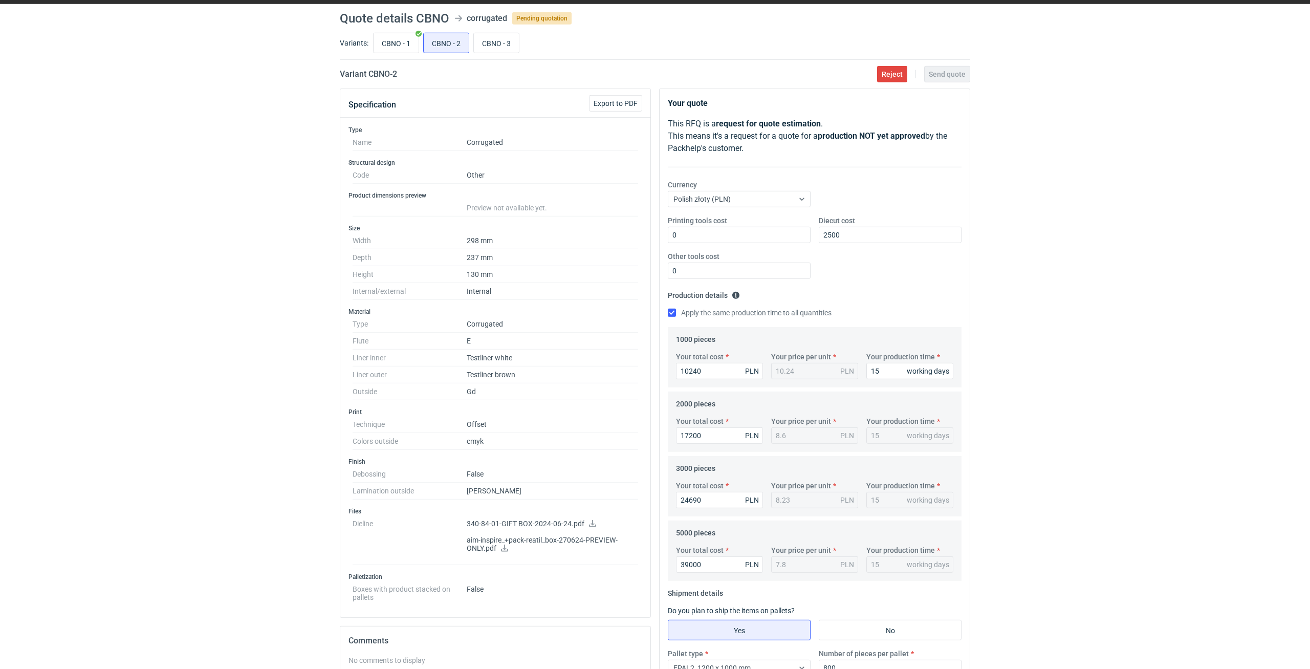
scroll to position [0, 0]
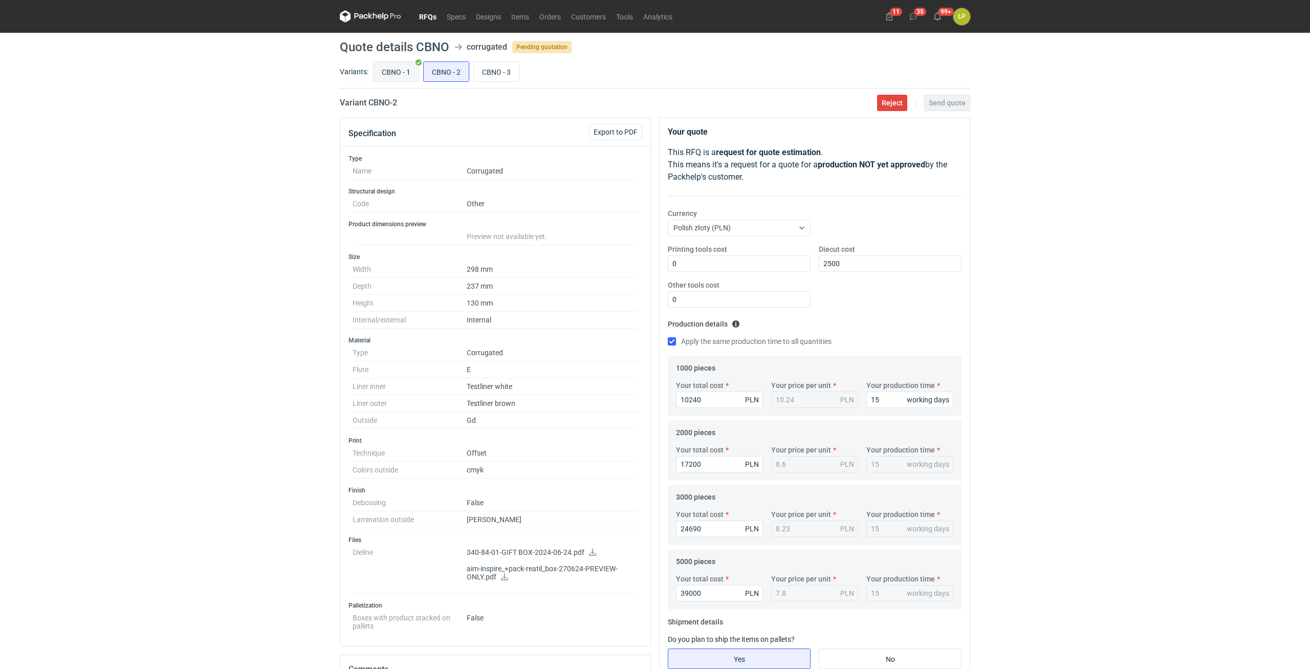
click at [389, 77] on input "CBNO - 1" at bounding box center [396, 71] width 45 height 19
radio input "true"
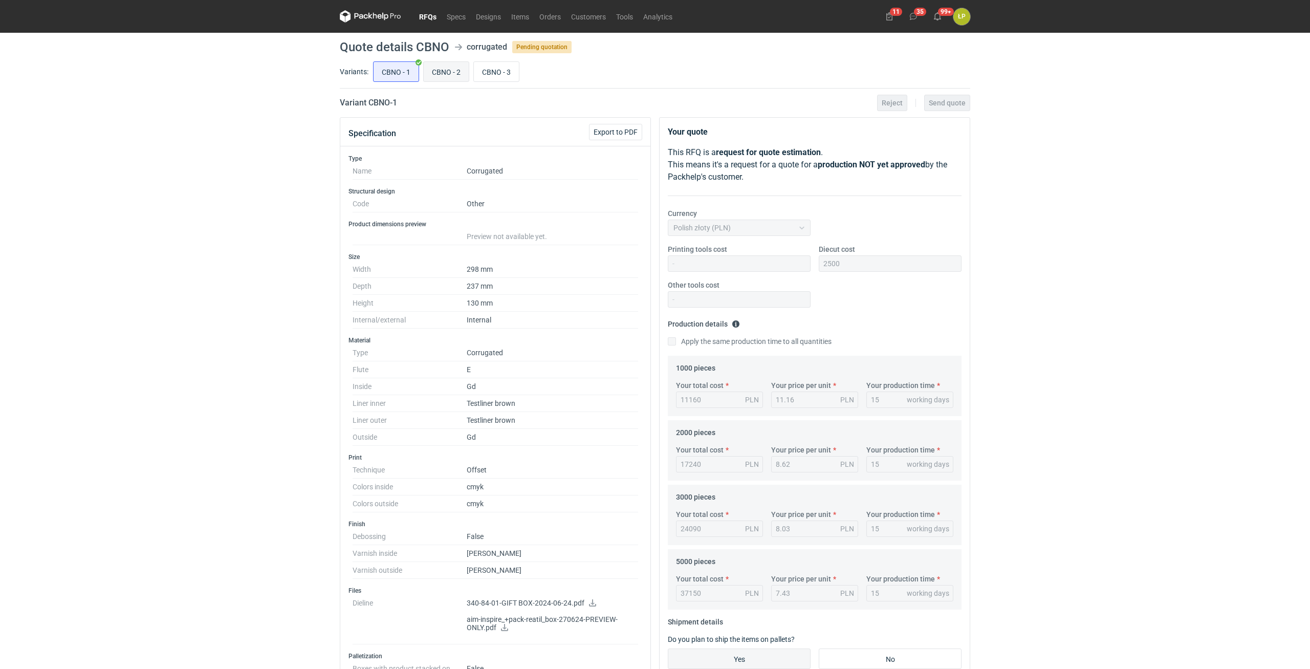
click at [442, 73] on input "CBNO - 2" at bounding box center [446, 71] width 45 height 19
radio input "true"
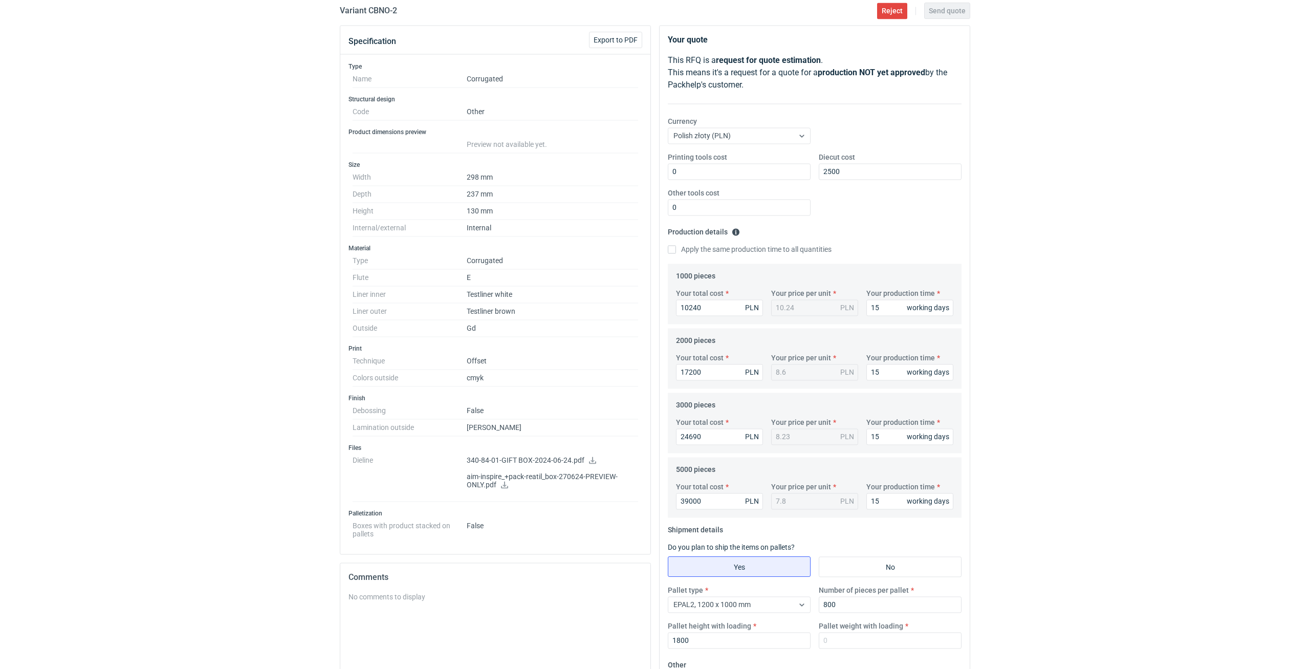
scroll to position [249, 0]
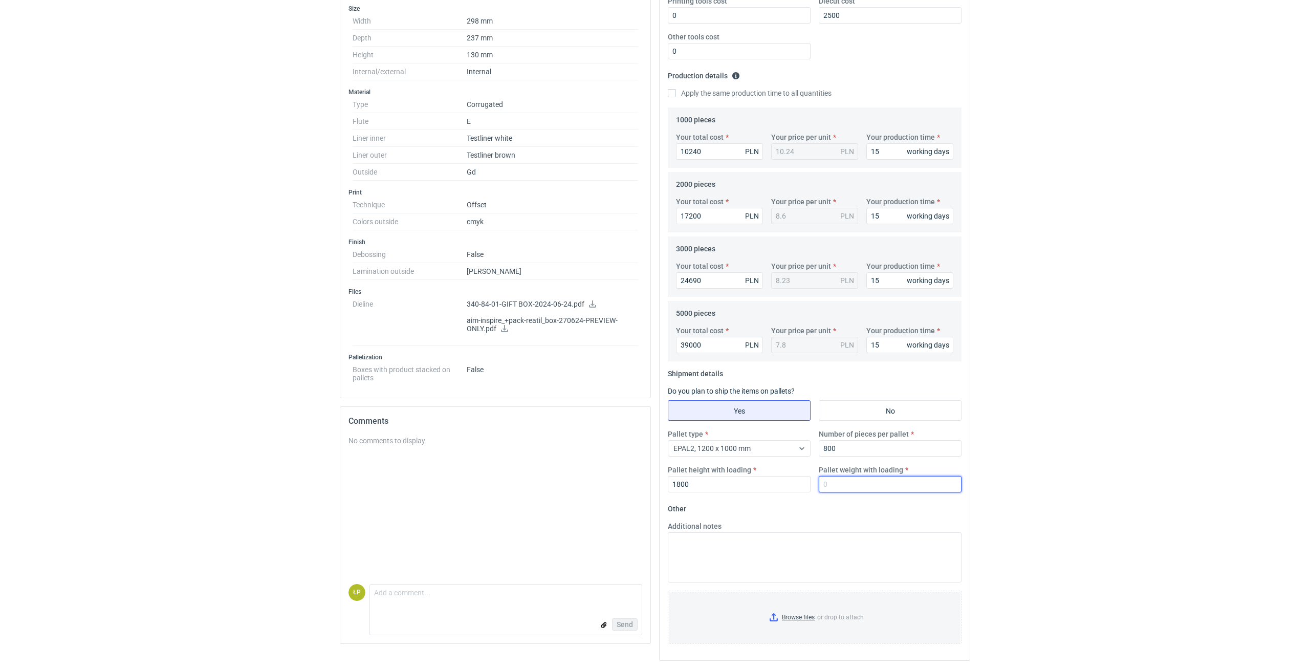
click at [786, 374] on input "Pallet weight with loading" at bounding box center [890, 484] width 143 height 16
type input "620"
click at [786, 374] on html "RFQs Specs Designs Items Orders Customers Tools Analytics 11 35 99+ ŁP Łukasz P…" at bounding box center [655, 86] width 1310 height 669
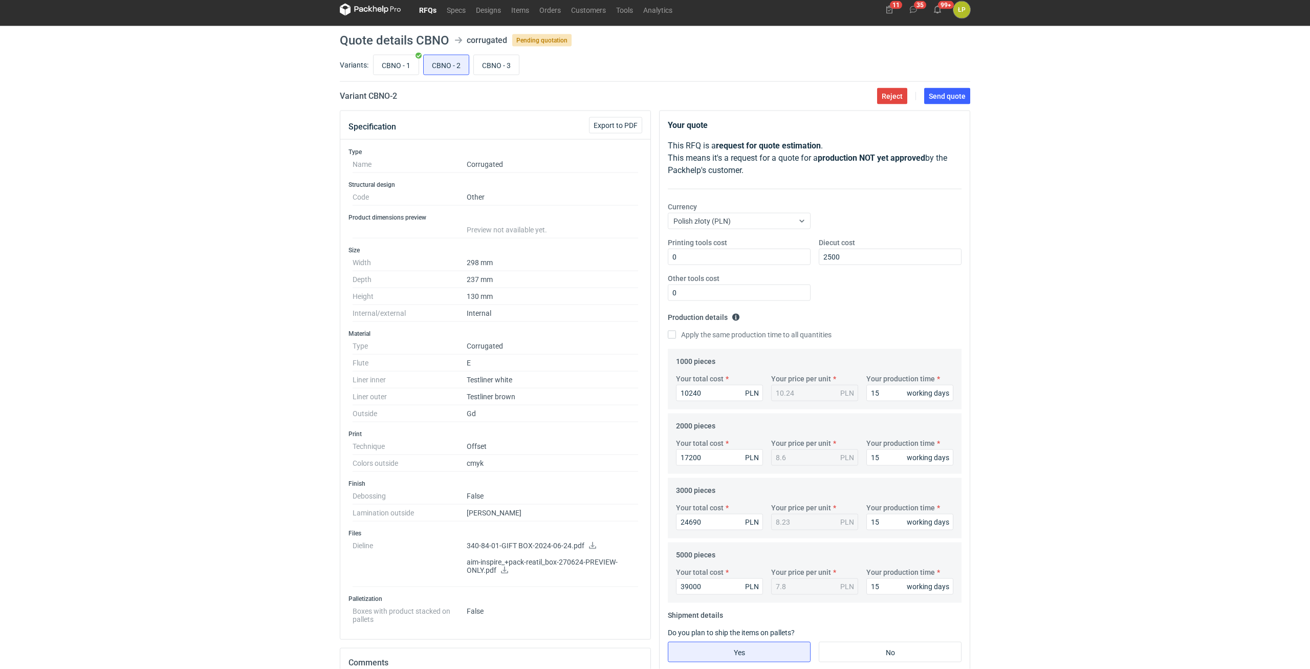
scroll to position [0, 0]
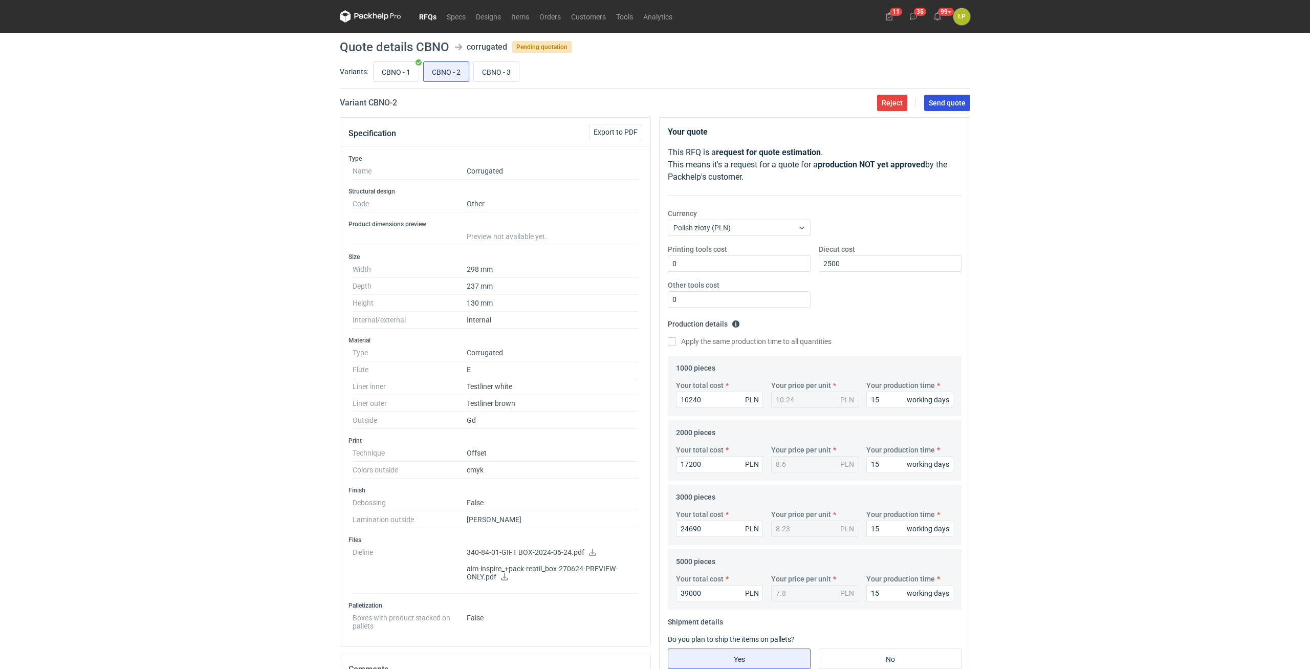
click at [786, 102] on span "Send quote" at bounding box center [947, 102] width 37 height 7
click at [500, 76] on input "CBNO - 3" at bounding box center [496, 71] width 45 height 19
radio input "true"
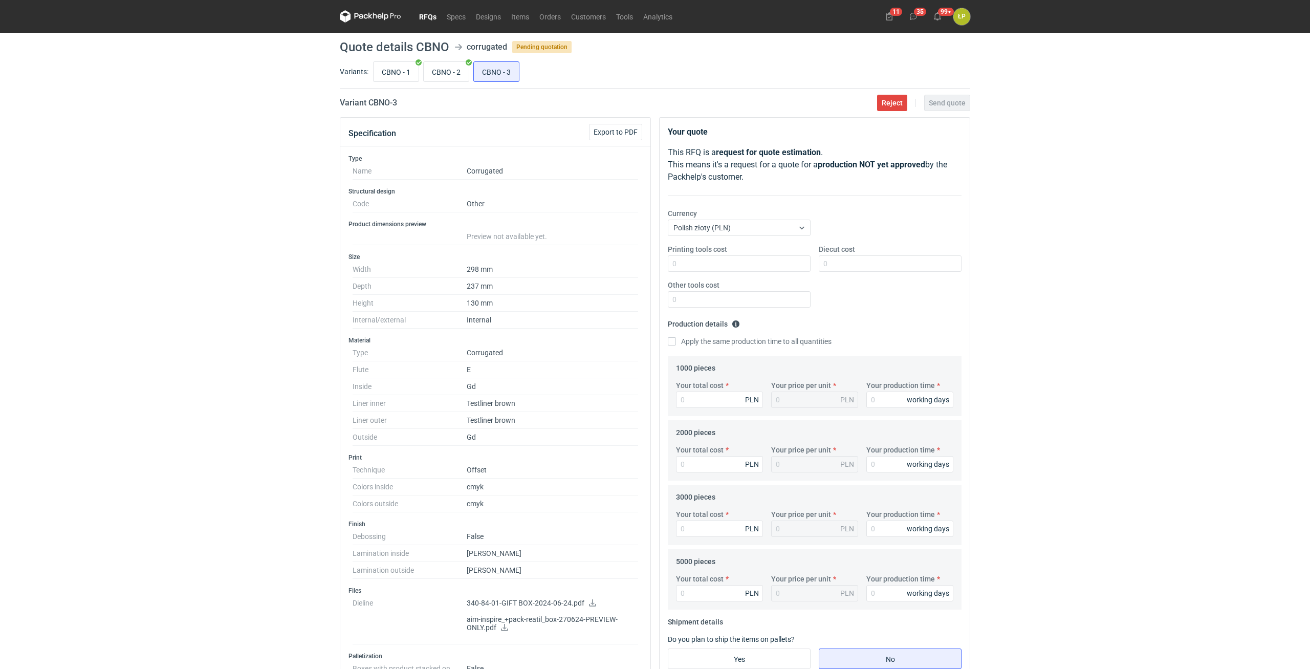
click at [786, 287] on div "RFQs Specs Designs Items Orders Customers Tools Analytics 11 35 99+ ŁP Łukasz P…" at bounding box center [655, 334] width 1310 height 669
click at [740, 270] on input "Printing tools cost" at bounding box center [739, 263] width 143 height 16
type input "0"
click at [786, 262] on div "Diecut cost" at bounding box center [890, 258] width 151 height 28
click at [786, 262] on input "Diecut cost" at bounding box center [890, 263] width 143 height 16
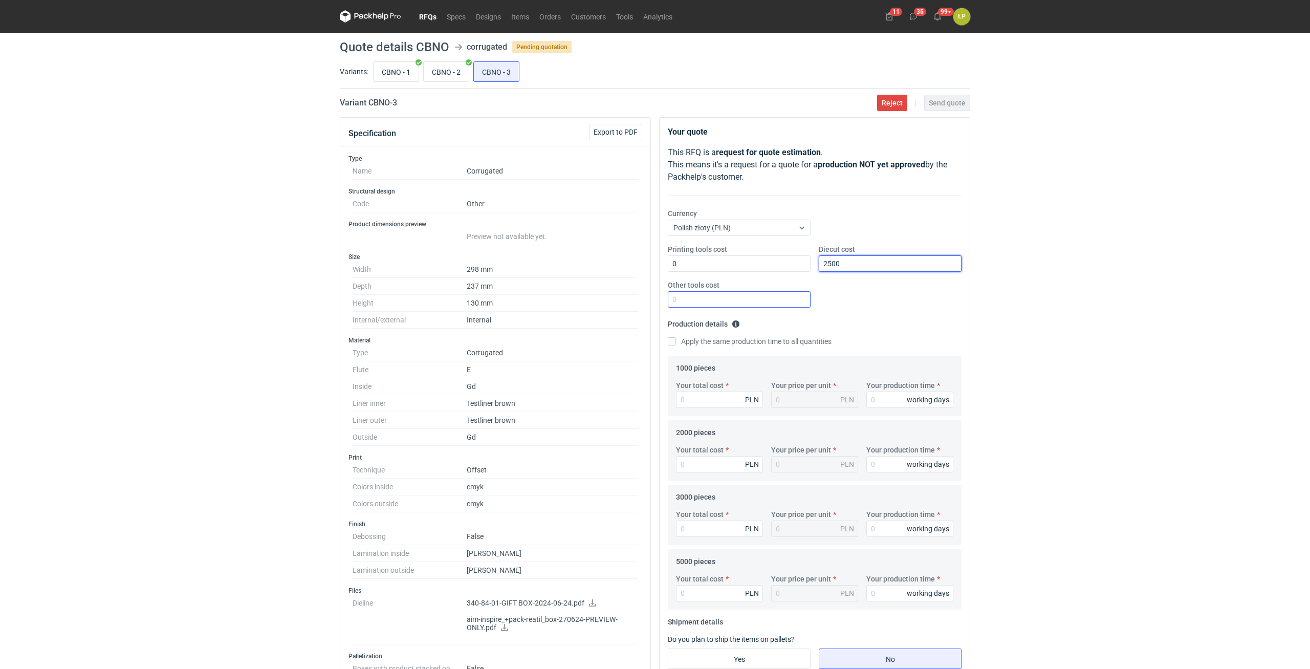
type input "2500"
click at [768, 300] on input "Other tools cost" at bounding box center [739, 299] width 143 height 16
type input "0"
click at [786, 374] on input "Your production time" at bounding box center [909, 399] width 87 height 16
type input "15"
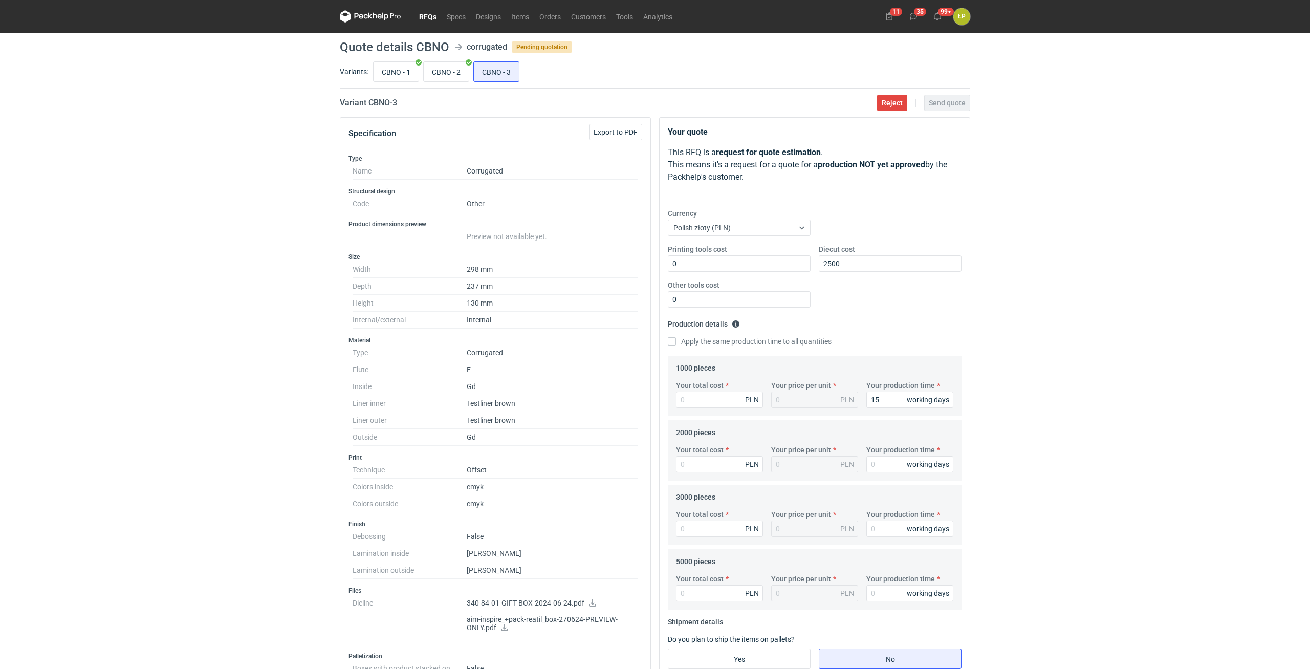
click at [770, 346] on label "Apply the same production time to all quantities" at bounding box center [750, 341] width 164 height 10
click at [676, 345] on input "Apply the same production time to all quantities" at bounding box center [672, 341] width 8 height 8
checkbox input "true"
type input "15"
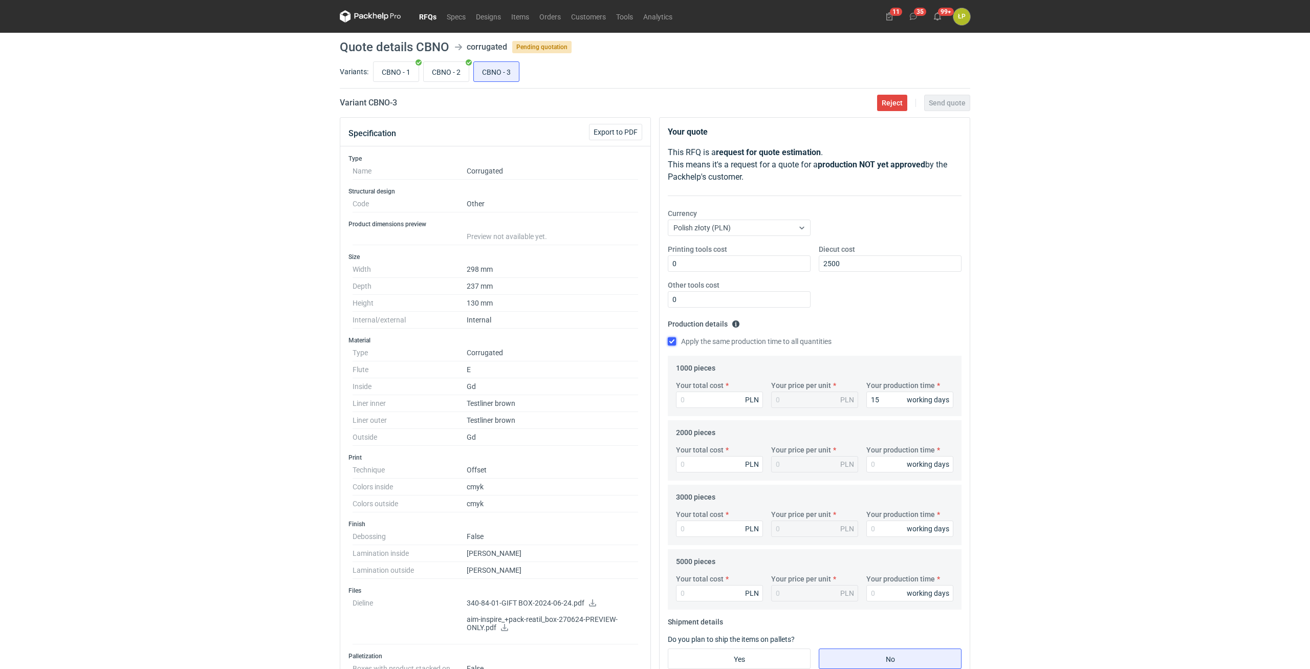
type input "15"
click at [750, 374] on input "Your total cost" at bounding box center [719, 399] width 87 height 16
type input "17150"
type input "17.15"
type input "17150"
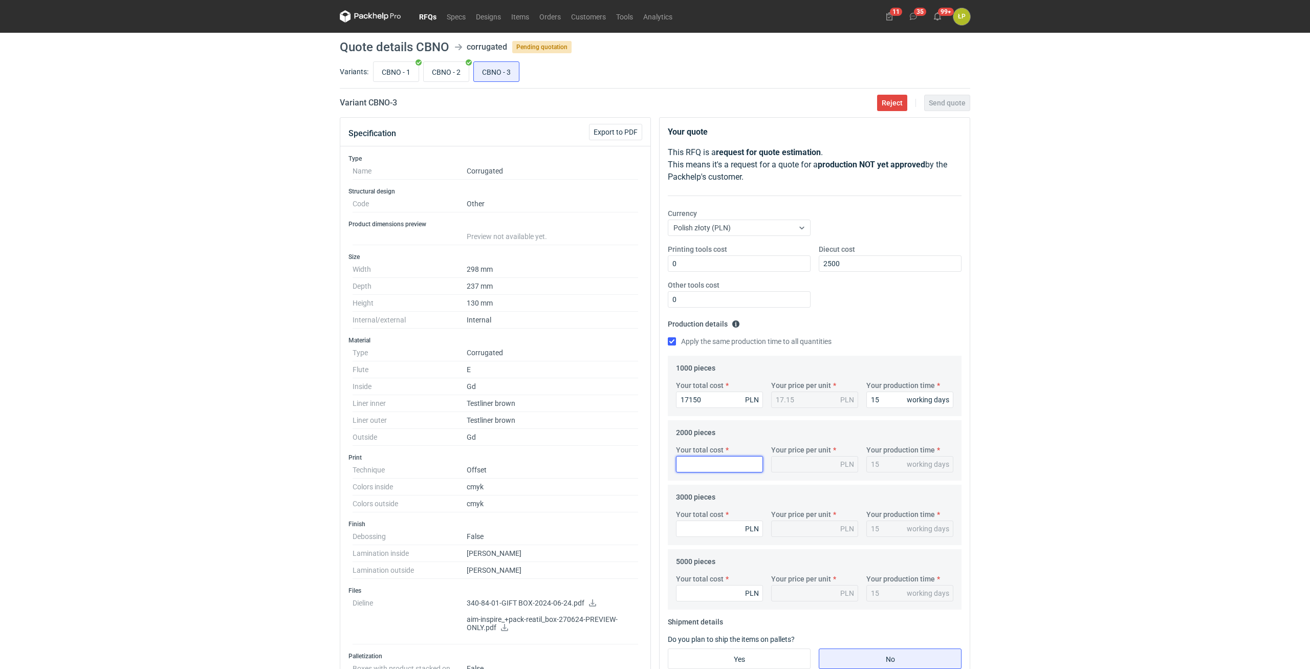
click at [712, 374] on input "Your total cost" at bounding box center [719, 464] width 87 height 16
type input "28260"
type input "14.13"
type input "28260"
click at [710, 374] on div "Your total cost PLN Your price per unit PLN Your production time 15 working days" at bounding box center [815, 527] width 286 height 36
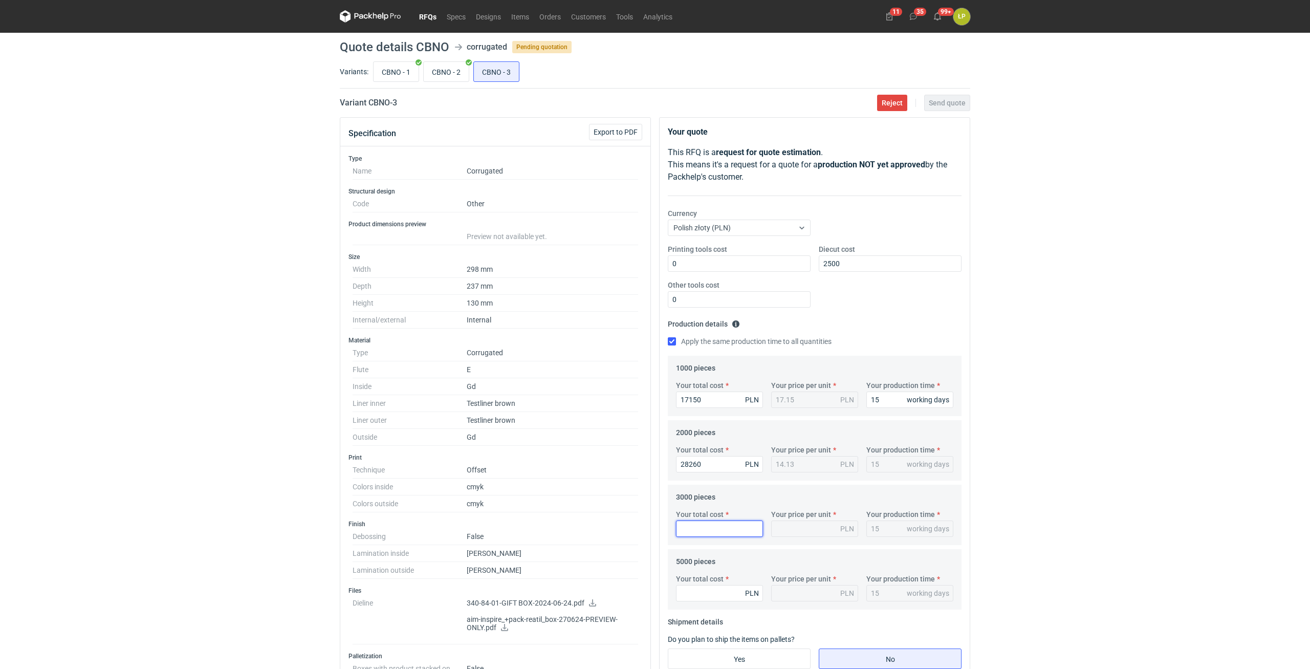
click at [711, 374] on input "Your total cost" at bounding box center [719, 528] width 87 height 16
type input "40350"
type input "13.45"
type input "40350"
click at [707, 374] on input "Your total cost" at bounding box center [719, 593] width 87 height 16
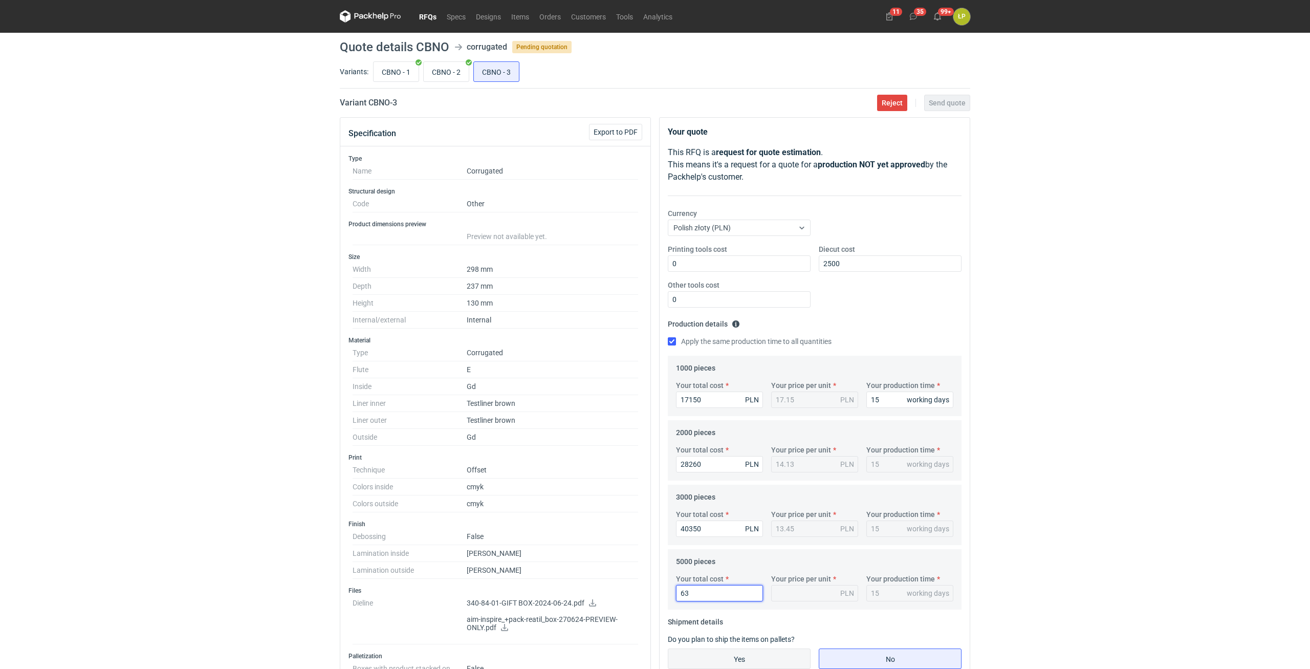
type input "635"
type input "0.13"
type input "63350"
type input "12.67"
type input "63350"
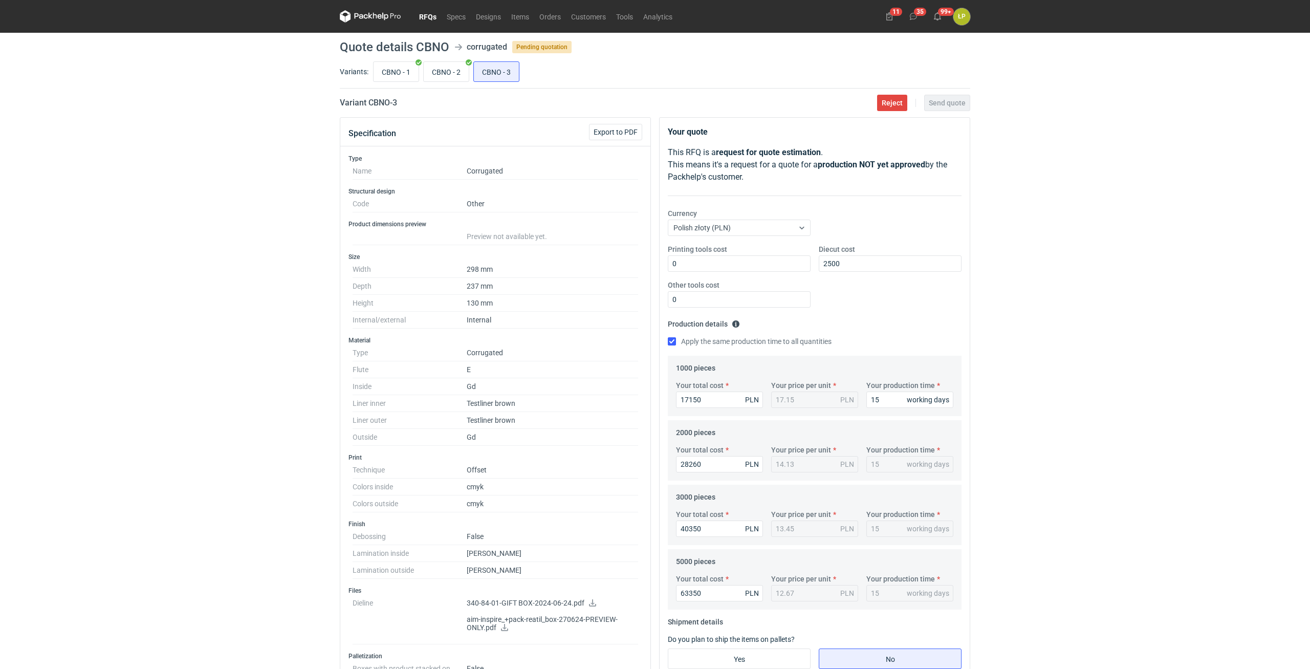
click at [786, 374] on div "RFQs Specs Designs Items Orders Customers Tools Analytics 11 35 99+ ŁP Łukasz P…" at bounding box center [655, 334] width 1310 height 669
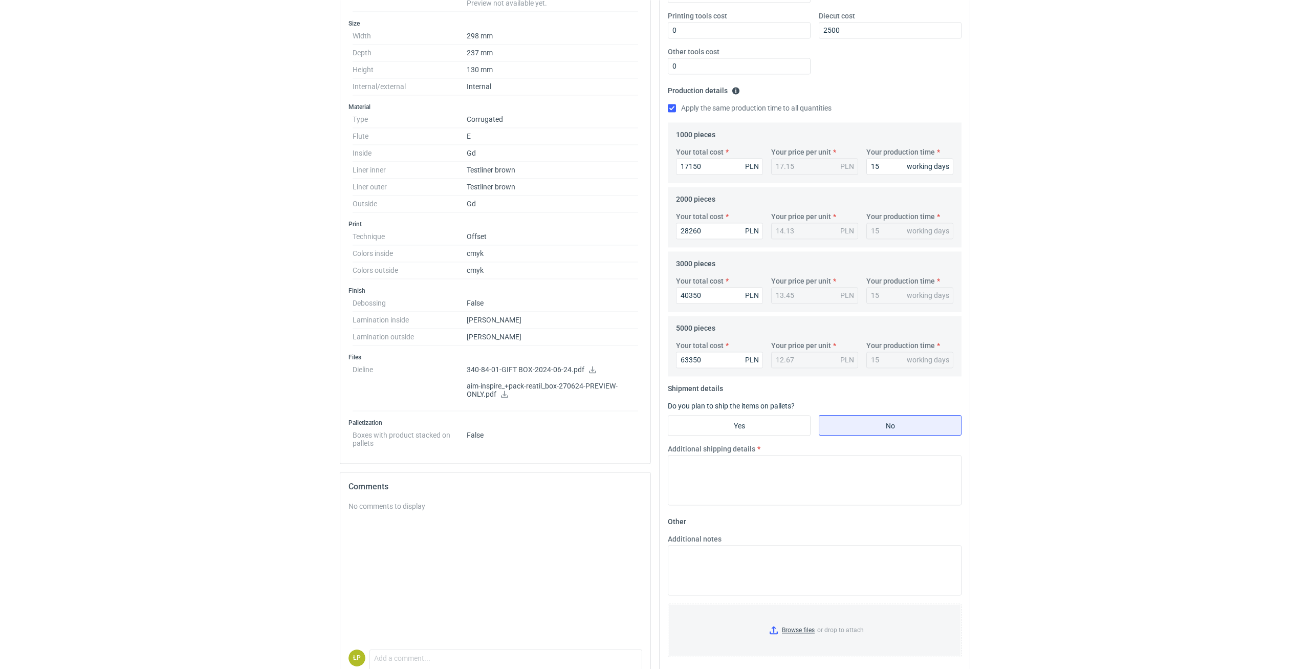
scroll to position [261, 0]
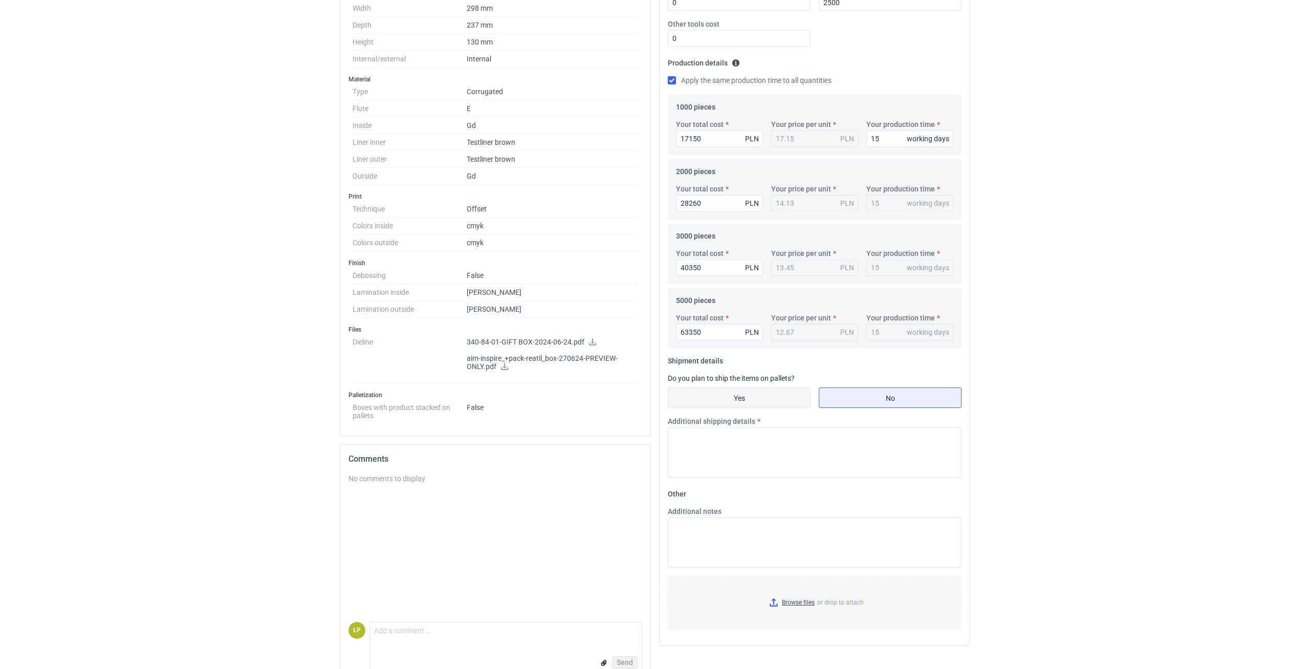
click at [785, 374] on input "Yes" at bounding box center [739, 397] width 142 height 19
radio input "true"
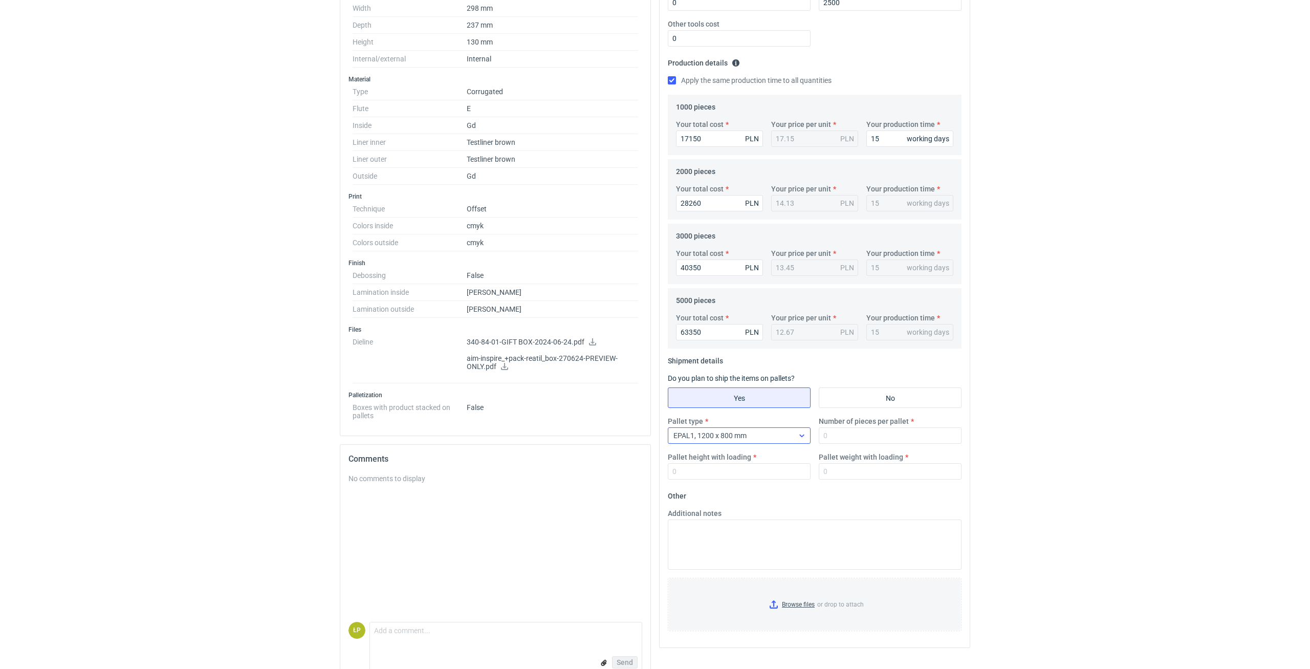
click at [786, 374] on div at bounding box center [802, 435] width 16 height 15
click at [783, 374] on div "EPAL2, 1200 x 1000 mm" at bounding box center [739, 476] width 126 height 10
click at [786, 374] on input "Number of pieces per pallet" at bounding box center [890, 435] width 143 height 16
type input "800"
click at [786, 374] on input "Pallet height with loading" at bounding box center [739, 471] width 143 height 16
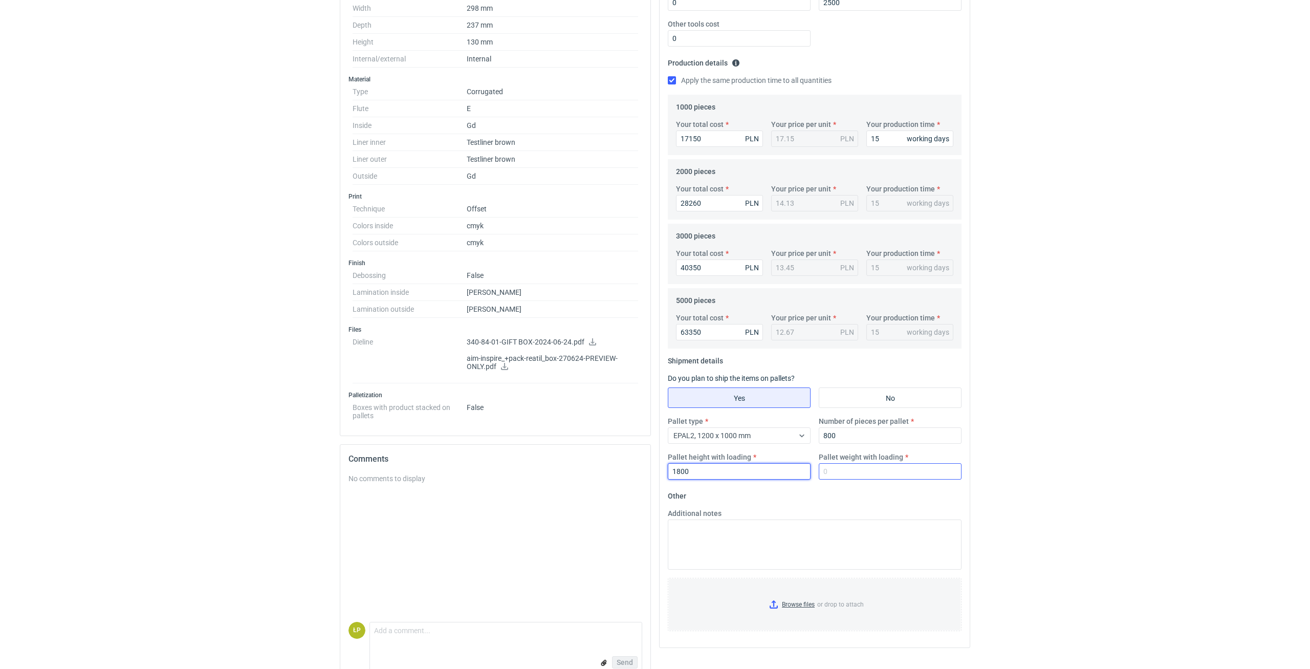
type input "1800"
click at [786, 374] on input "Pallet weight with loading" at bounding box center [890, 471] width 143 height 16
click at [786, 374] on html "RFQs Specs Designs Items Orders Customers Tools Analytics 11 35 99+ ŁP Łukasz P…" at bounding box center [655, 73] width 1310 height 669
click at [786, 374] on label "Pallet weight with loading" at bounding box center [861, 457] width 84 height 10
click at [786, 374] on input "Pallet weight with loading" at bounding box center [890, 471] width 143 height 16
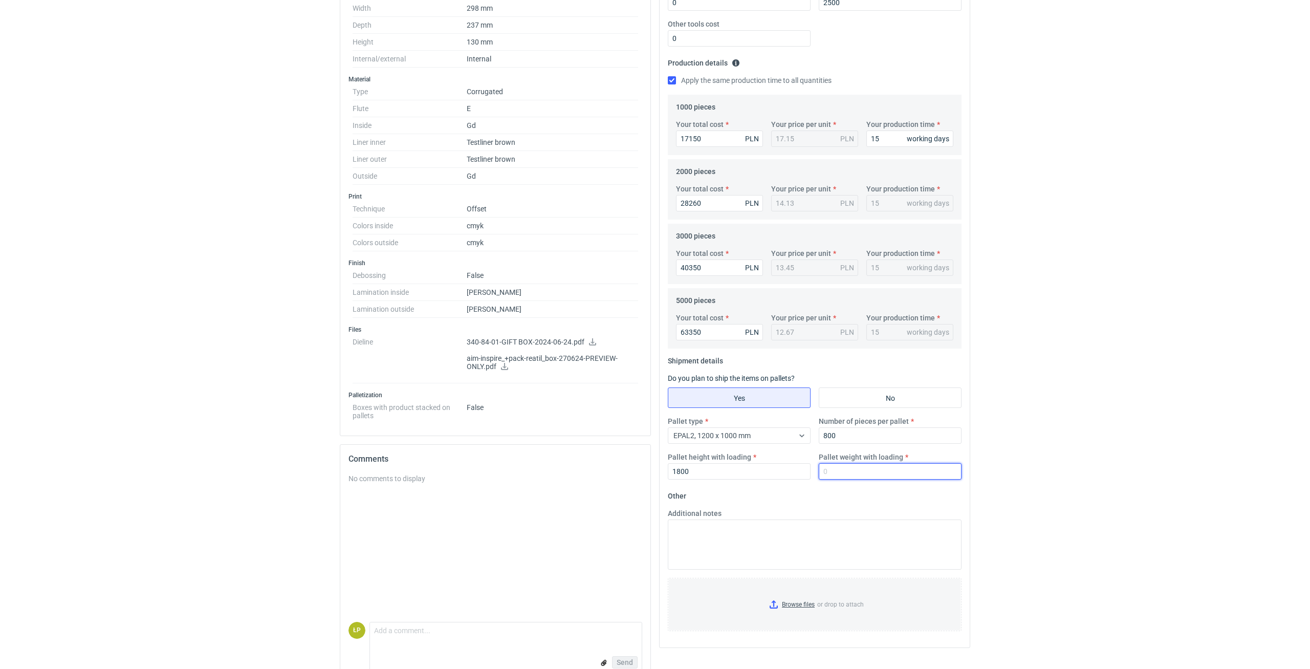
click at [786, 374] on input "Pallet weight with loading" at bounding box center [890, 471] width 143 height 16
type input "810"
click at [786, 374] on html "RFQs Specs Designs Items Orders Customers Tools Analytics 11 35 99+ ŁP Łukasz P…" at bounding box center [655, 73] width 1310 height 669
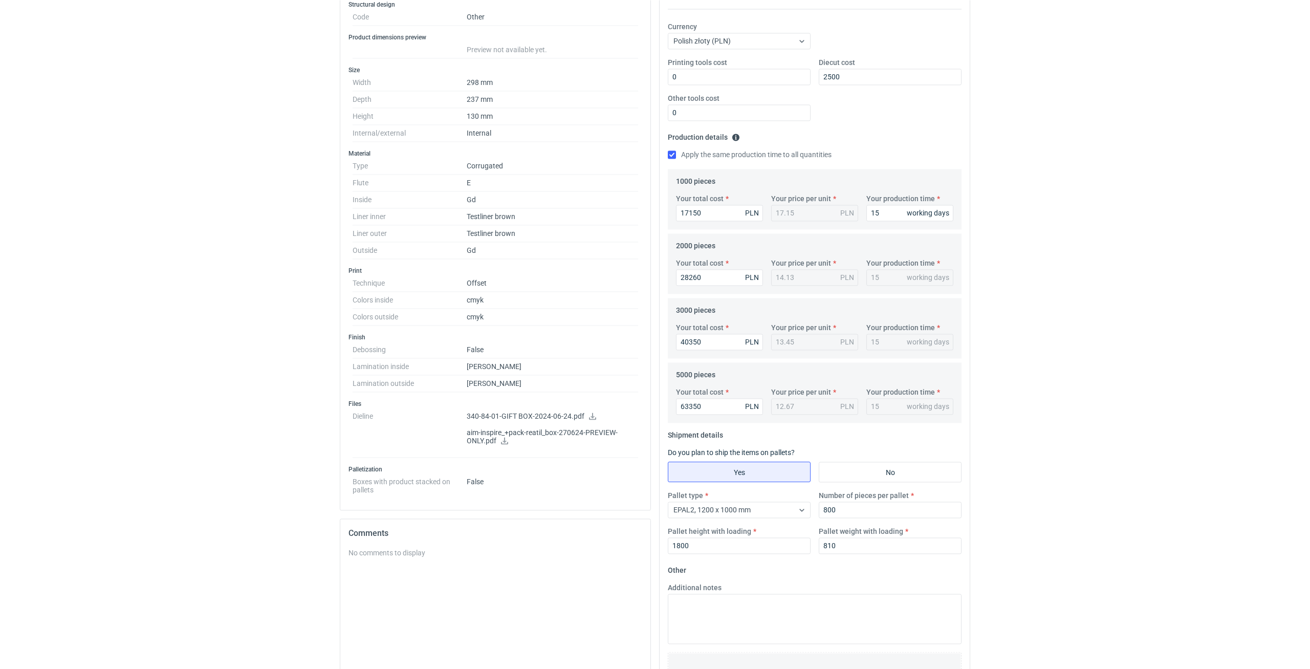
scroll to position [0, 0]
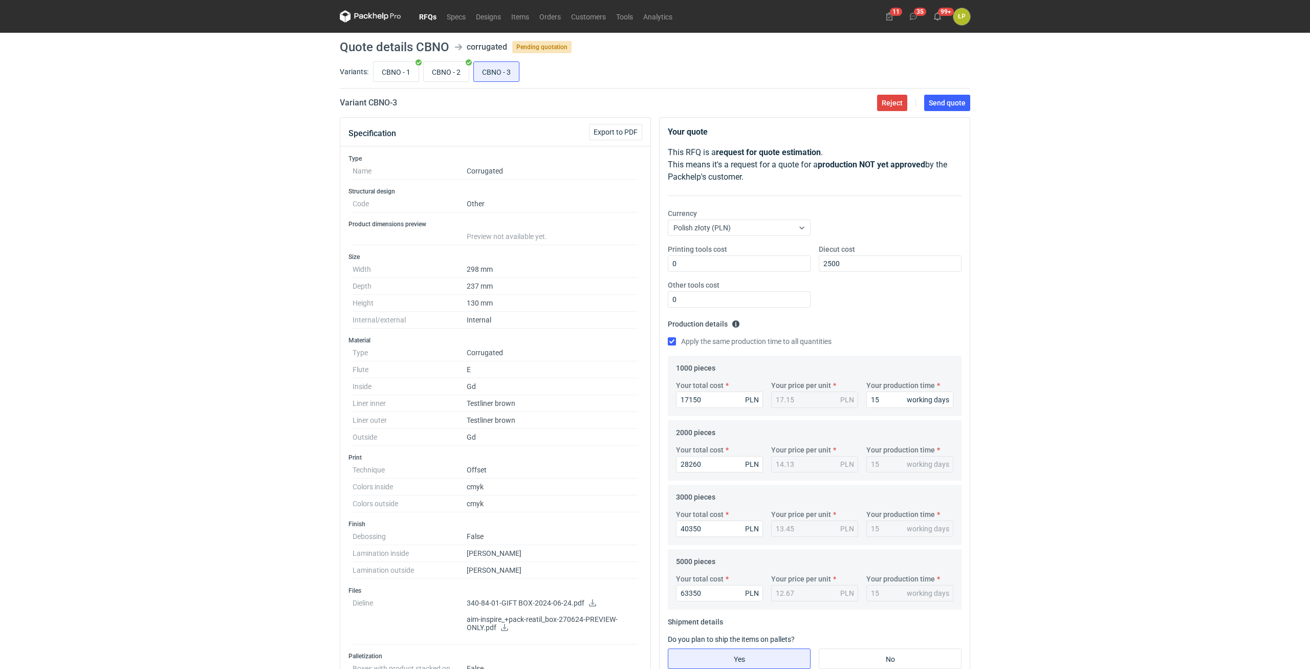
click at [786, 256] on div "RFQs Specs Designs Items Orders Customers Tools Analytics 11 35 99+ ŁP Łukasz P…" at bounding box center [655, 334] width 1310 height 669
click at [786, 112] on main "Quote details CBNO corrugated Pending quotation Variants: CBNO - 1 CBNO - 2 CBN…" at bounding box center [655, 492] width 639 height 918
click at [786, 107] on button "Send quote" at bounding box center [947, 103] width 46 height 16
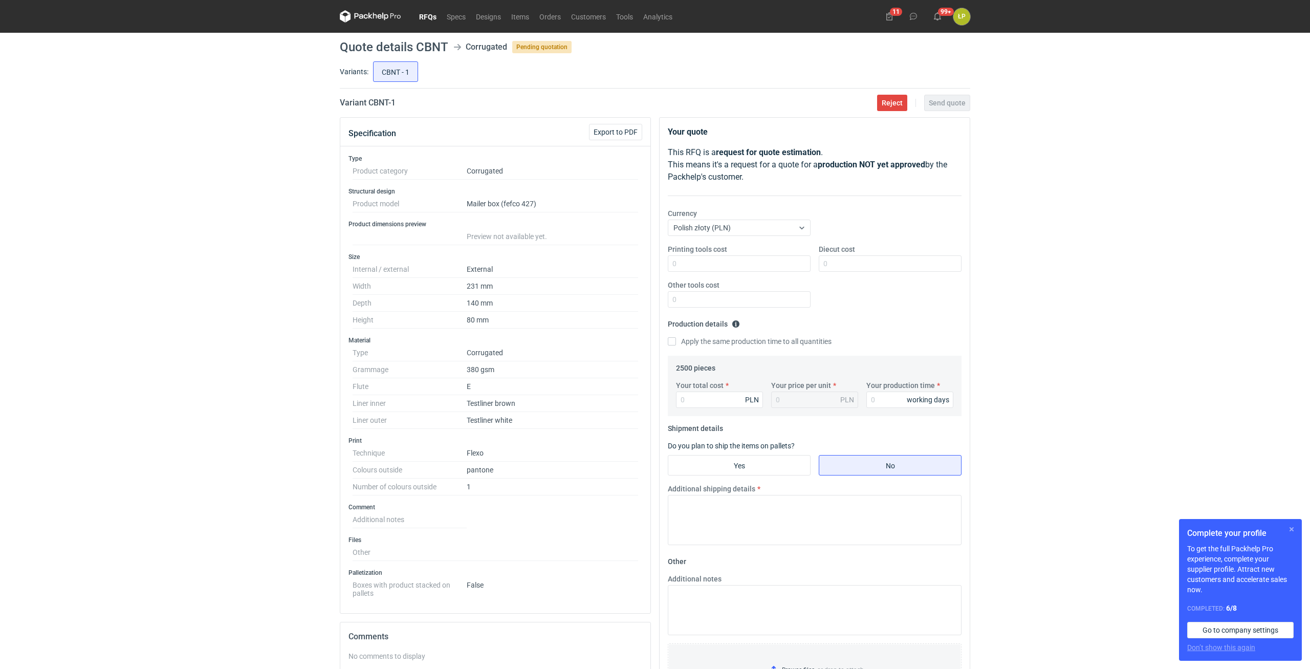
click at [1289, 527] on button "button" at bounding box center [1292, 529] width 12 height 12
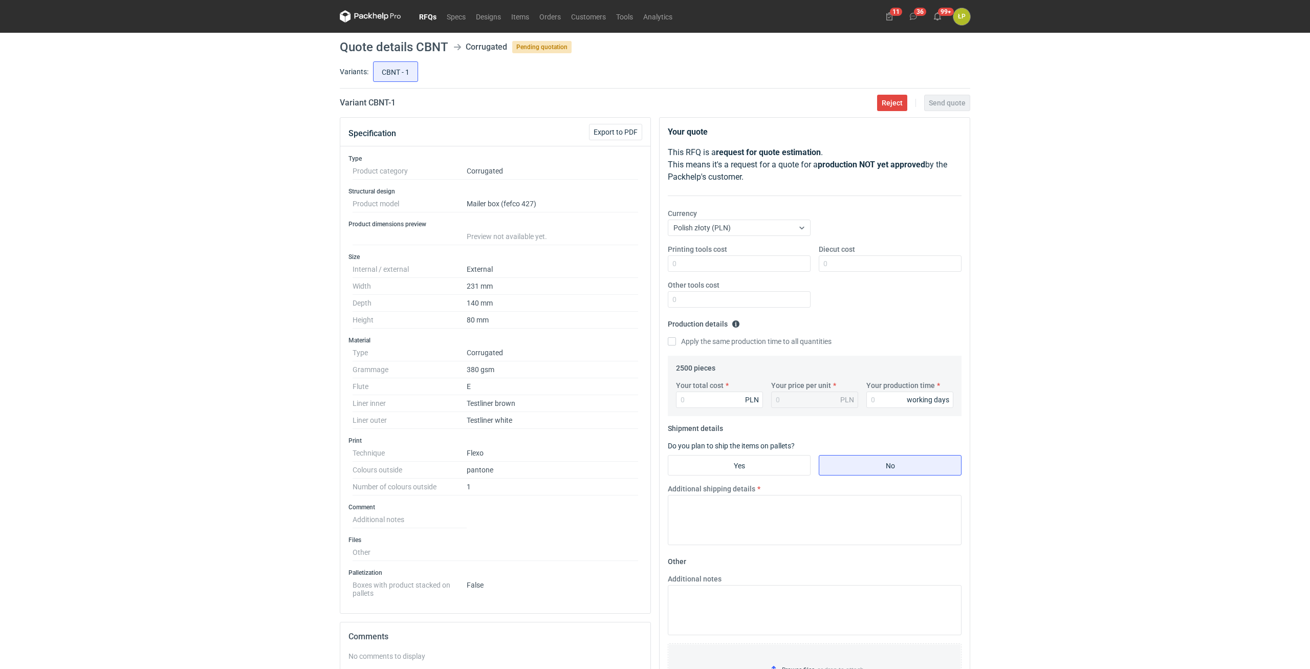
click at [1036, 269] on div "RFQs Specs Designs Items Orders Customers Tools Analytics 11 36 99+ ŁP [PERSON_…" at bounding box center [655, 334] width 1310 height 669
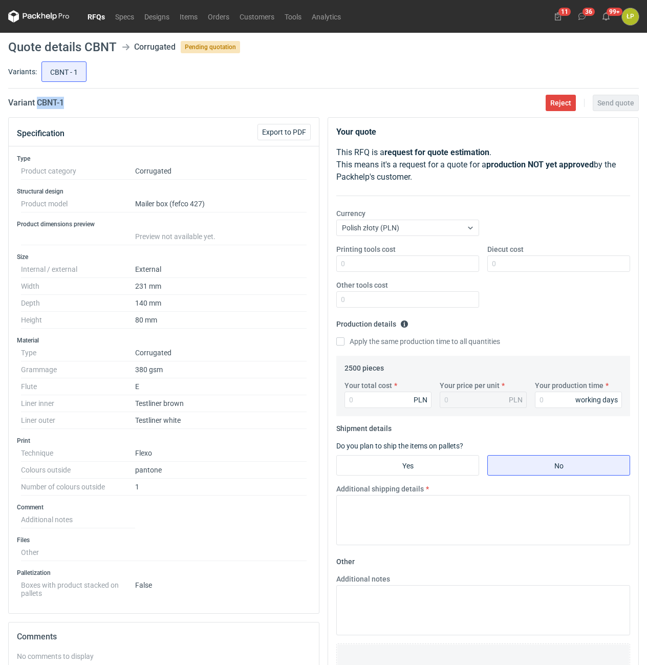
drag, startPoint x: 55, startPoint y: 101, endPoint x: 37, endPoint y: 104, distance: 18.2
click at [37, 104] on div "Variant CBNT - 1 Reject Send quote" at bounding box center [323, 103] width 630 height 12
copy h2 "CBNT - 1"
click at [381, 267] on input "Printing tools cost" at bounding box center [407, 263] width 143 height 16
type input "700"
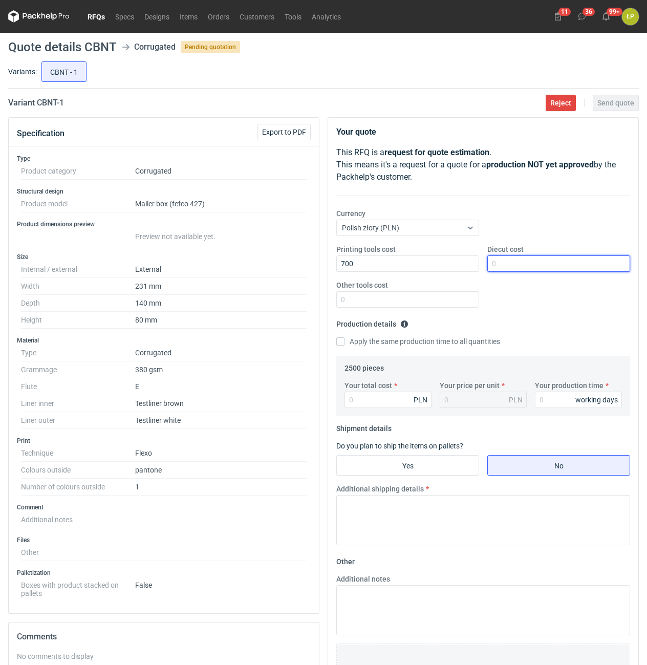
click at [498, 261] on input "Diecut cost" at bounding box center [558, 263] width 143 height 16
type input "1"
type input "2000"
click at [416, 300] on input "Other tools cost" at bounding box center [407, 299] width 143 height 16
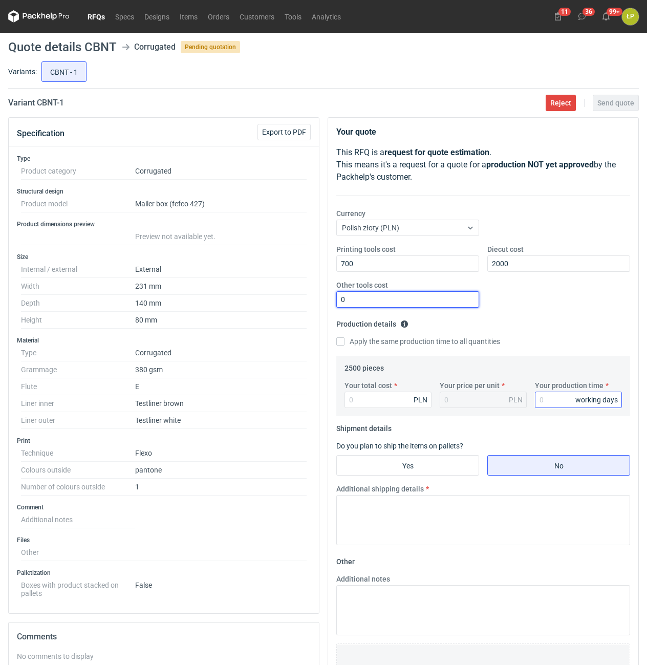
type input "0"
click at [543, 399] on input "Your production time" at bounding box center [578, 399] width 87 height 16
type input "12"
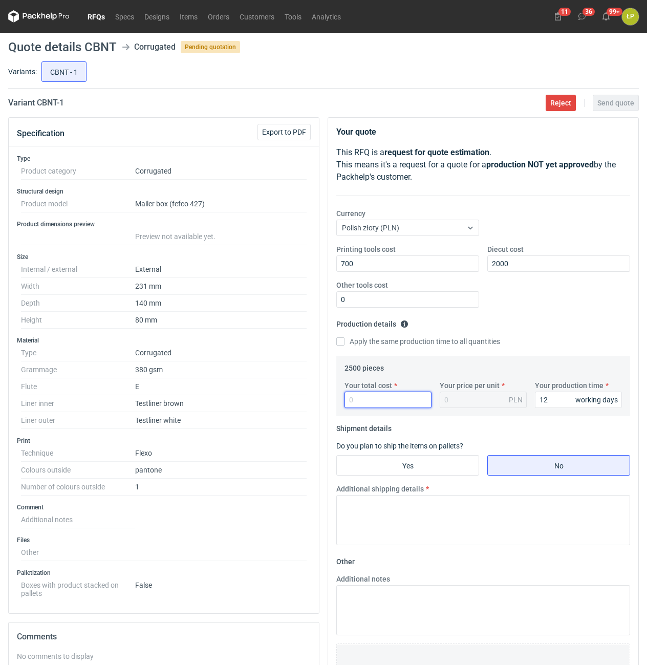
click at [383, 404] on input "Your total cost" at bounding box center [387, 399] width 87 height 16
type input "1600"
type input "0.64"
type input "1600"
click at [439, 465] on input "Yes" at bounding box center [408, 464] width 142 height 19
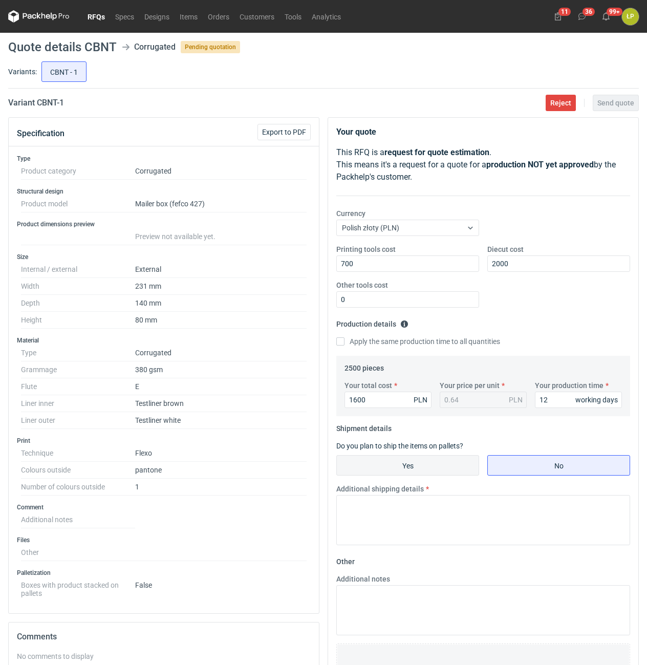
radio input "true"
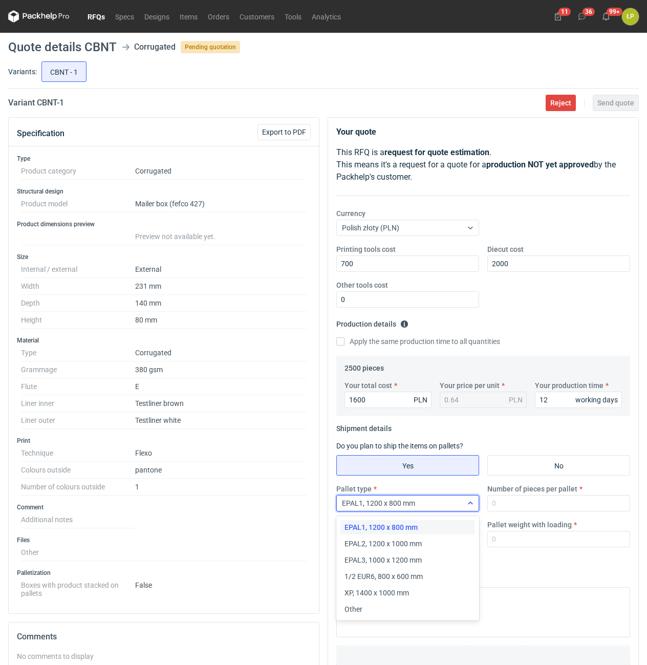
click at [459, 502] on div "EPAL1, 1200 x 800 mm" at bounding box center [399, 503] width 125 height 14
click at [437, 540] on div "EPAL2, 1200 x 1000 mm" at bounding box center [407, 543] width 126 height 10
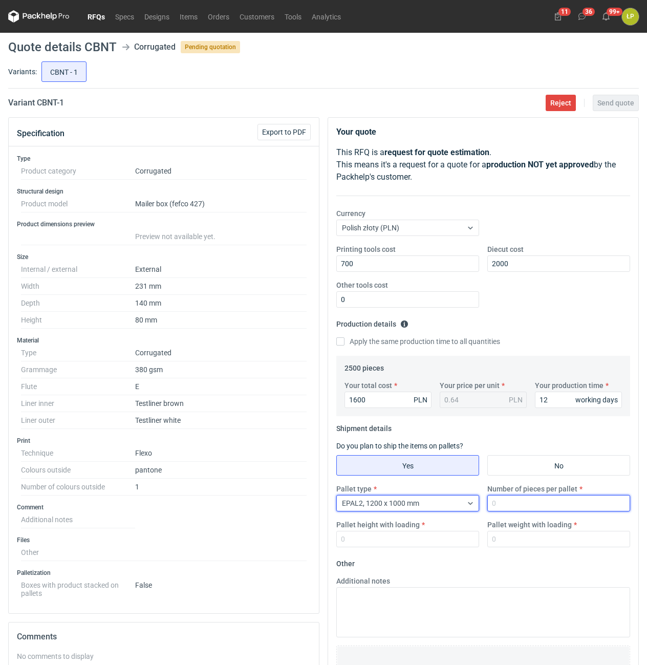
click at [521, 510] on input "Number of pieces per pallet" at bounding box center [558, 503] width 143 height 16
type input "4000"
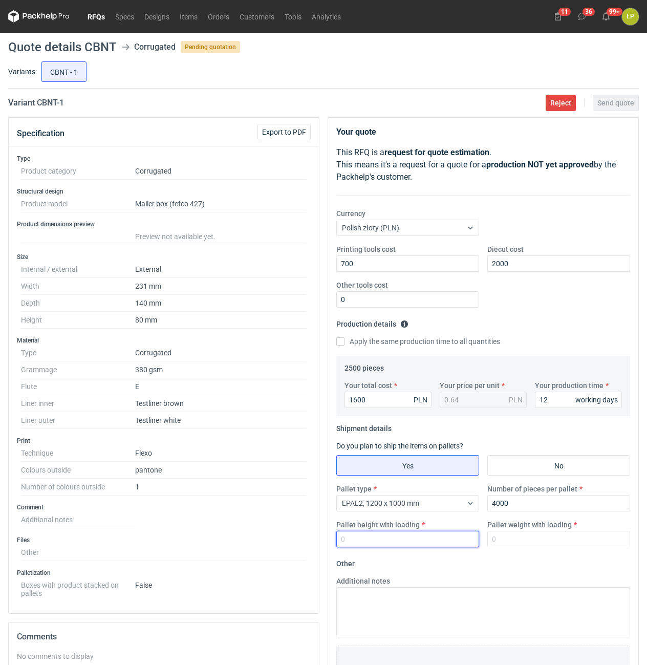
click at [428, 546] on input "Pallet height with loading" at bounding box center [407, 539] width 143 height 16
type input "1800"
click at [512, 540] on input "Pallet weight with loading" at bounding box center [558, 539] width 143 height 16
click at [533, 538] on input "Pallet weight with loading" at bounding box center [558, 539] width 143 height 16
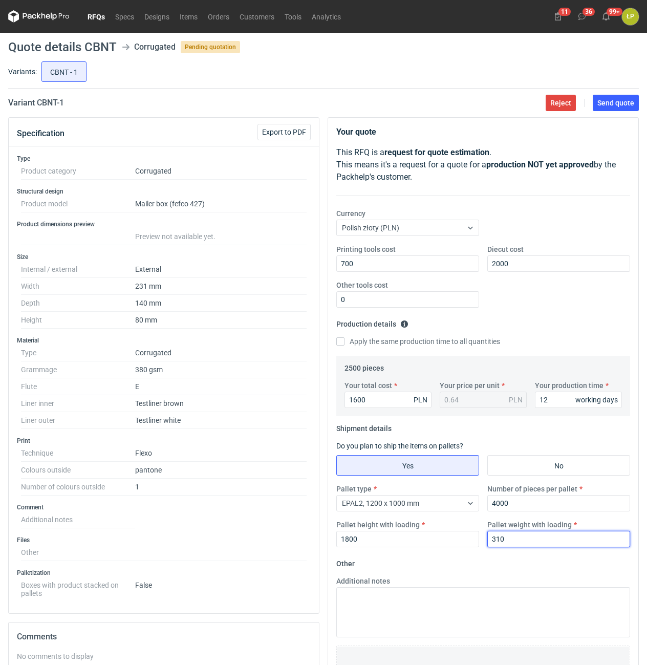
type input "310"
click at [528, 555] on div "Pallet type EPAL2, 1200 x 1000 mm Number of pieces per pallet 4000 Pallet heigh…" at bounding box center [483, 520] width 302 height 72
click at [607, 103] on span "Send quote" at bounding box center [615, 102] width 37 height 7
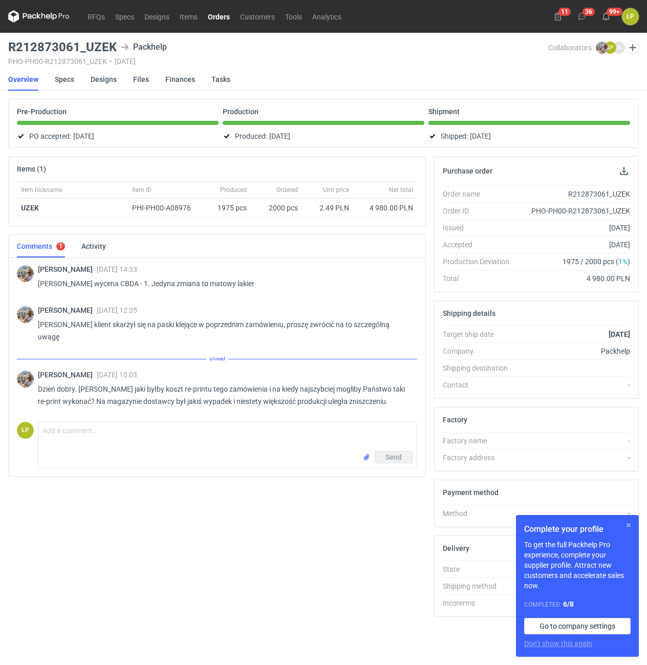
click at [627, 521] on button "button" at bounding box center [628, 525] width 12 height 12
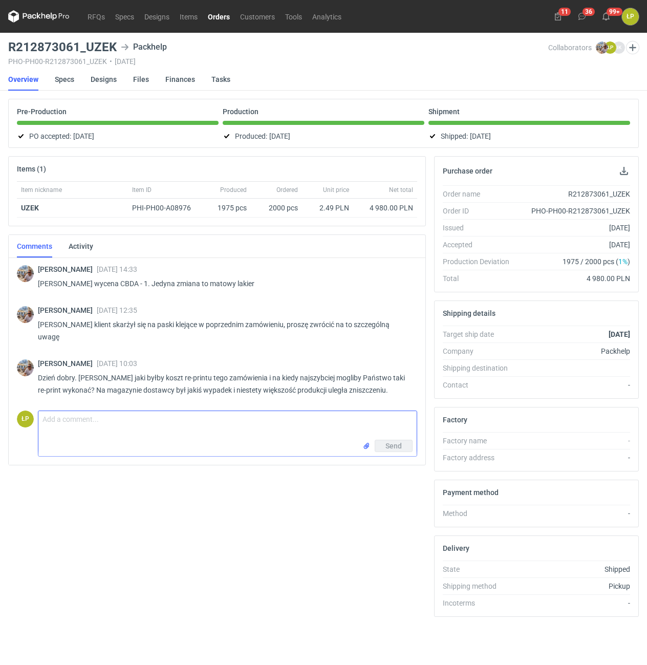
click at [141, 411] on textarea "Comment message" at bounding box center [227, 425] width 378 height 29
type textarea "Potrzebujemy nowe zamówienie w takiej samej cenie, 12-15 dni roboczych."
click at [399, 440] on button "Send" at bounding box center [394, 446] width 38 height 12
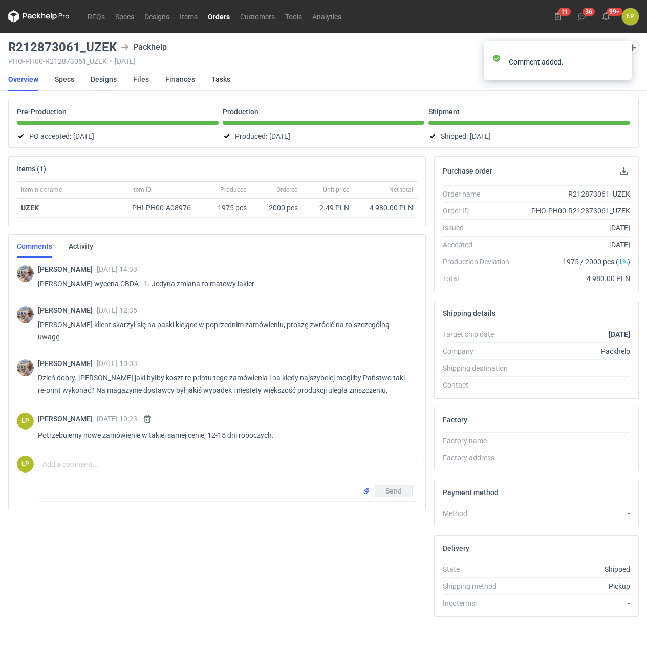
click at [101, 86] on link "Designs" at bounding box center [104, 79] width 26 height 23
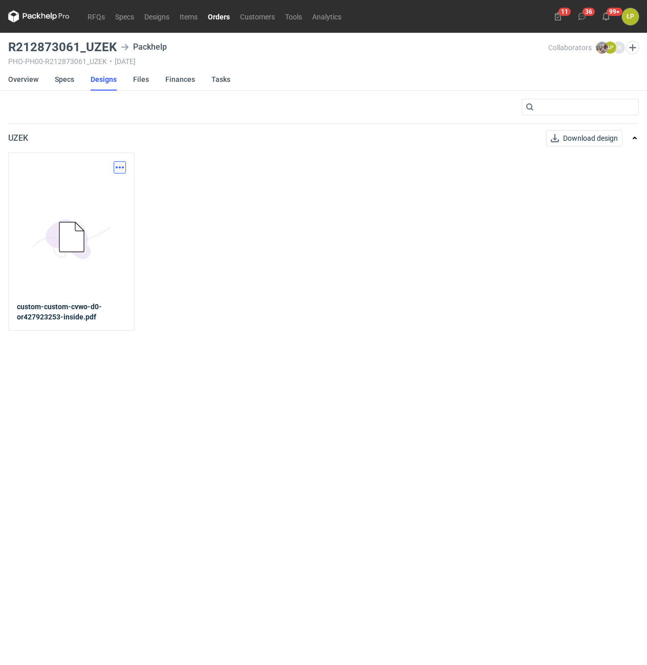
click at [115, 163] on button "button" at bounding box center [120, 167] width 12 height 12
click at [108, 190] on link "Download design part" at bounding box center [75, 190] width 94 height 16
